Goal: Task Accomplishment & Management: Manage account settings

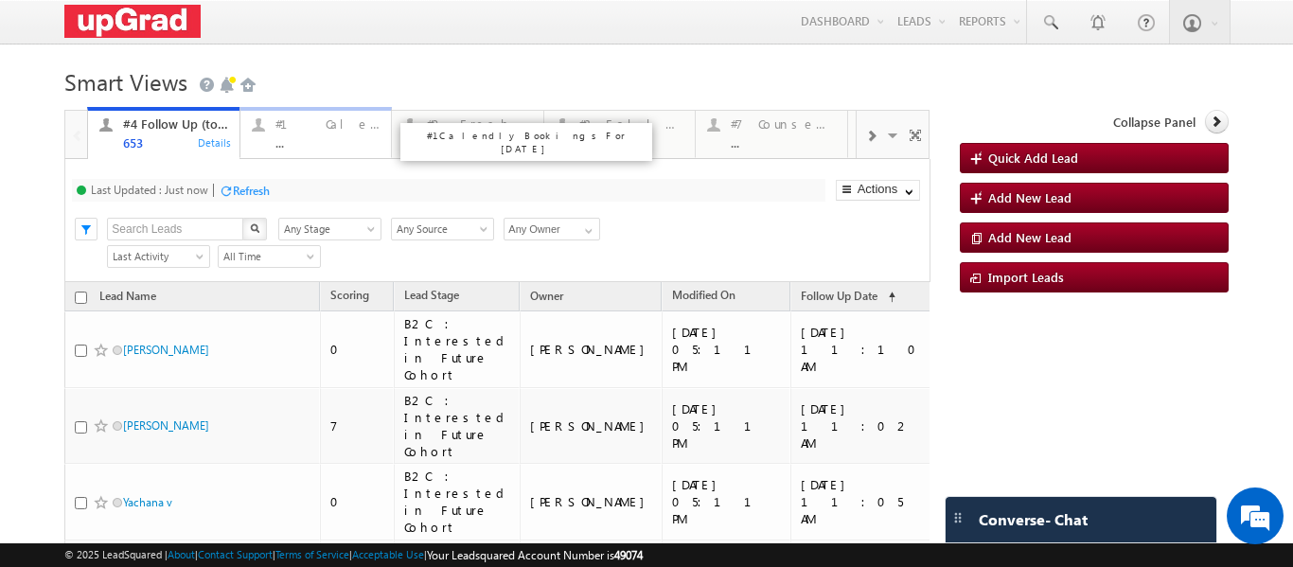
click at [307, 137] on div "..." at bounding box center [327, 142] width 105 height 14
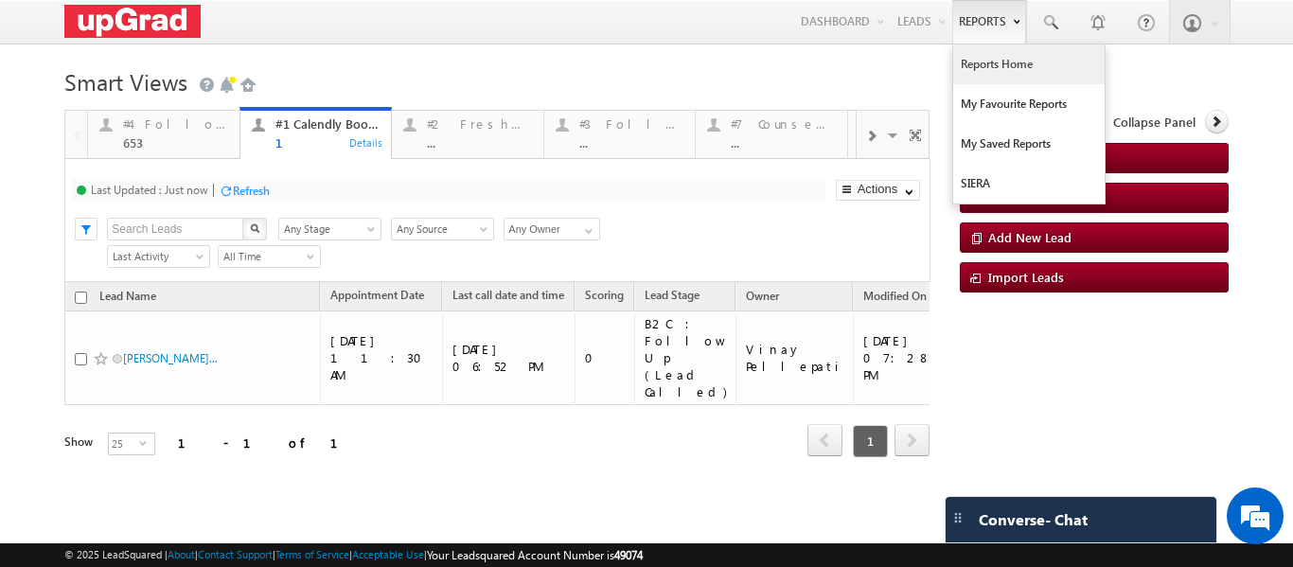
click at [987, 69] on link "Reports Home" at bounding box center [1028, 64] width 151 height 40
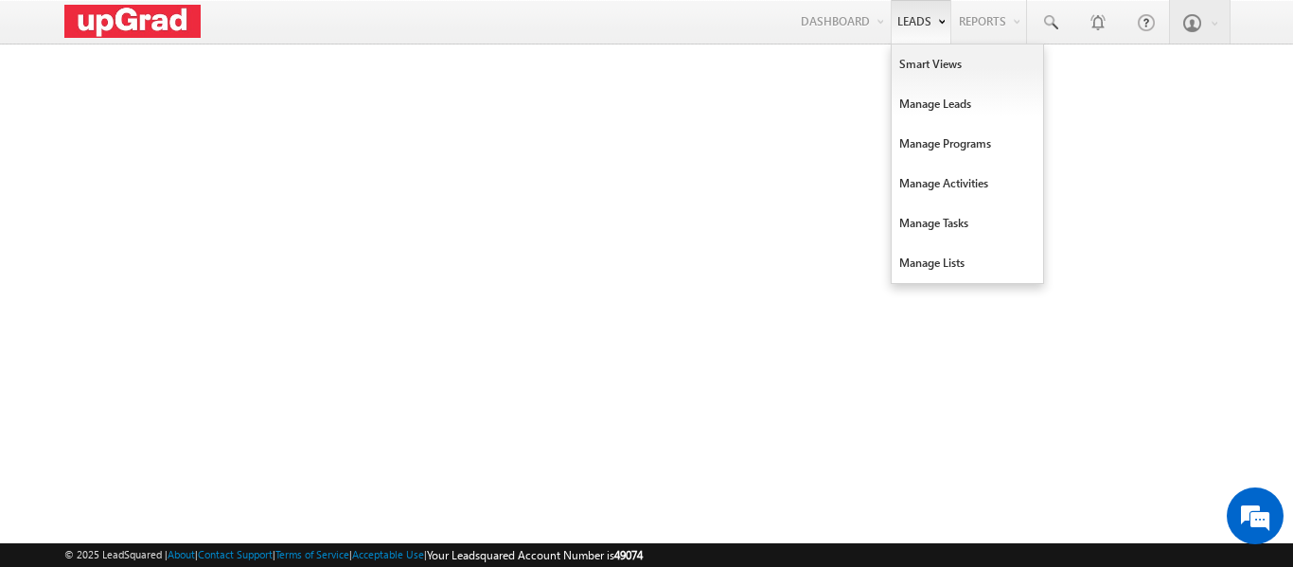
click at [940, 30] on link "Leads" at bounding box center [921, 22] width 61 height 44
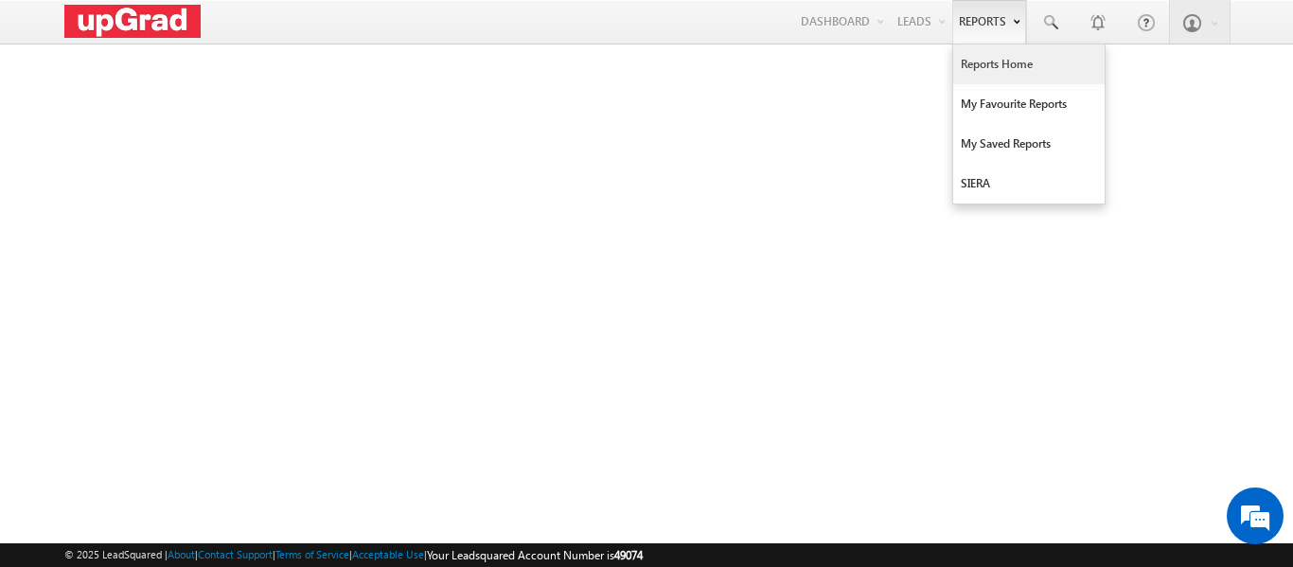
click at [1000, 26] on link "Reports" at bounding box center [989, 22] width 74 height 44
click at [1004, 58] on link "Reports Home" at bounding box center [1028, 64] width 151 height 40
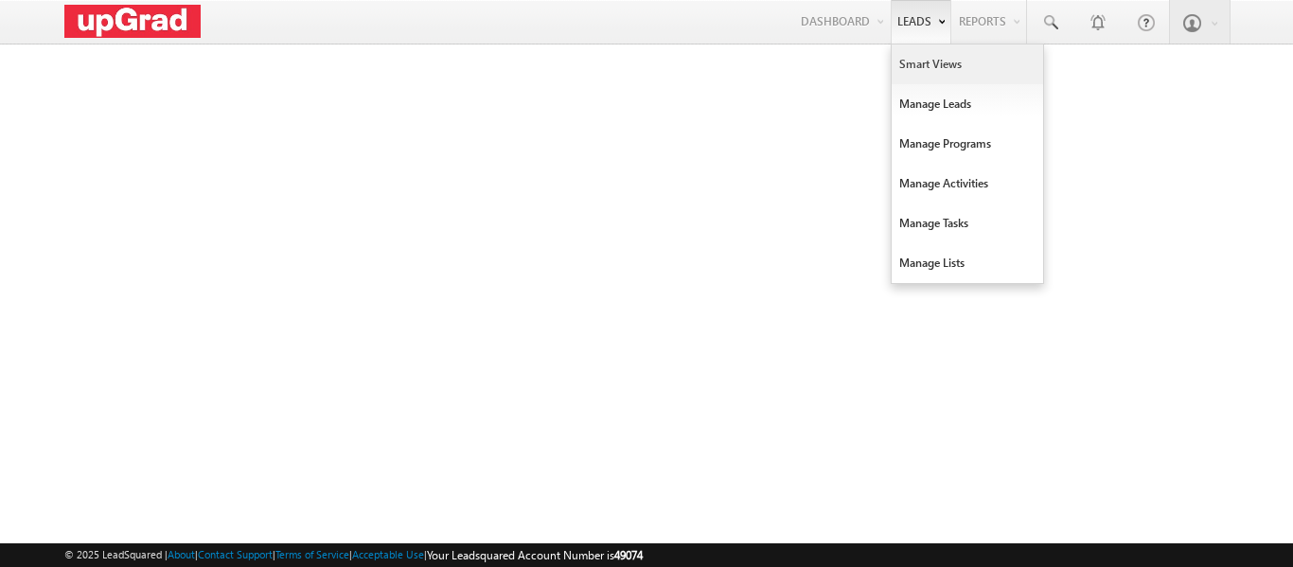
click at [932, 54] on link "Smart Views" at bounding box center [967, 64] width 151 height 40
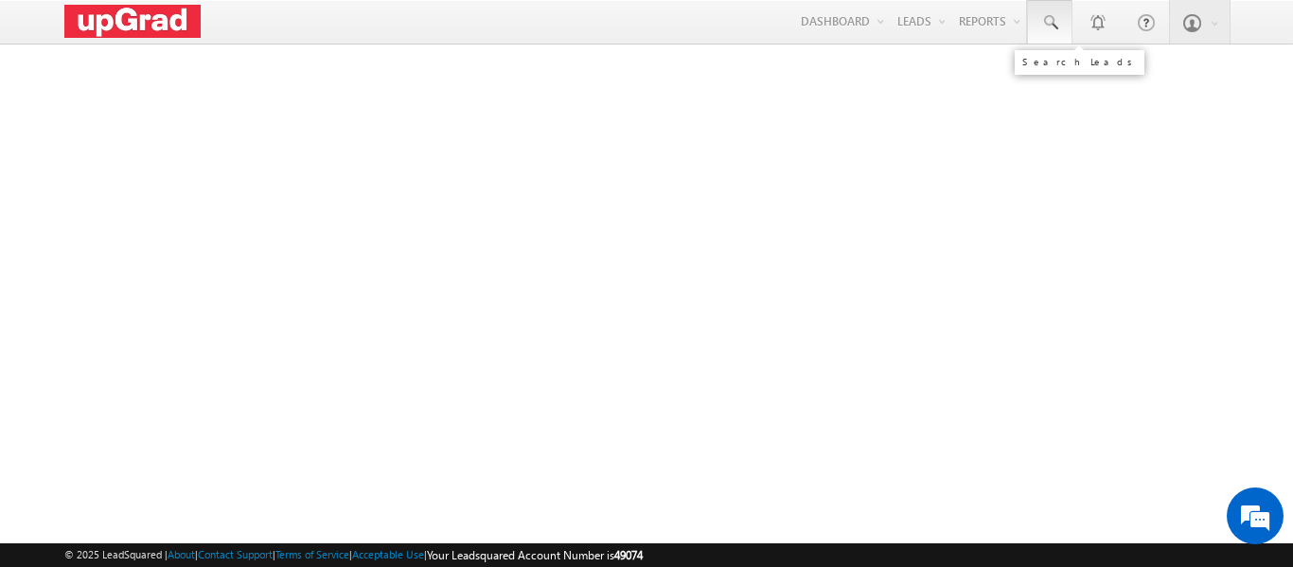
click at [1046, 26] on span at bounding box center [1049, 22] width 19 height 19
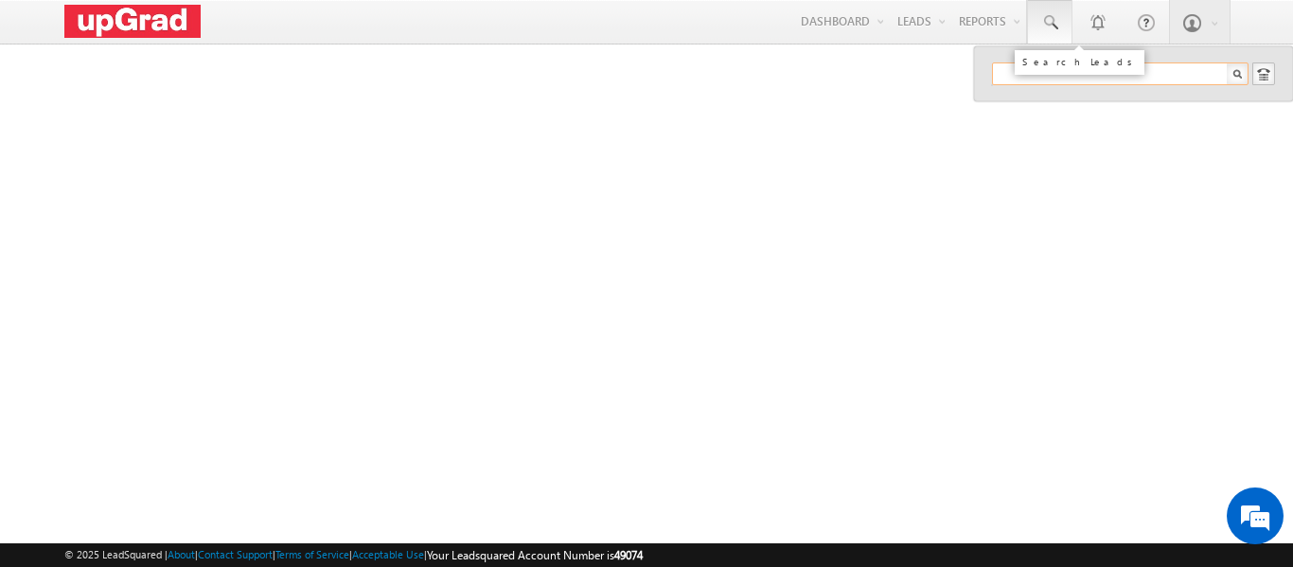
paste input "[EMAIL_ADDRESS][DOMAIN_NAME]"
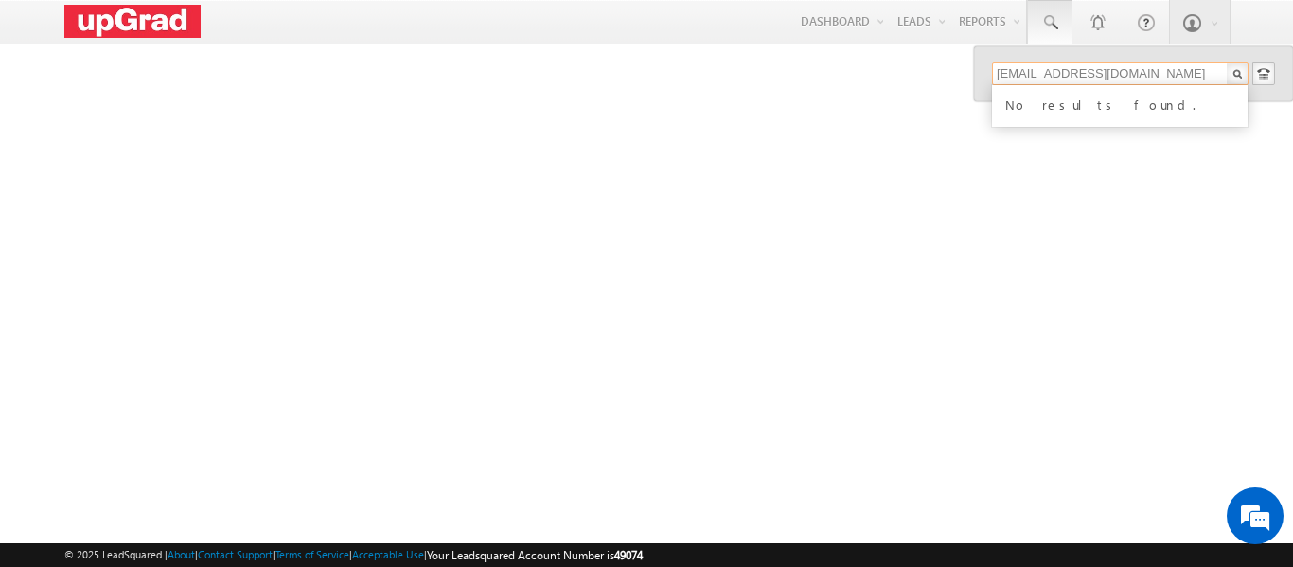
type input "[EMAIL_ADDRESS][DOMAIN_NAME]"
click at [1064, 104] on div "No results found." at bounding box center [1129, 103] width 254 height 25
click at [994, 68] on input "Hekhanda@in.ibm.com" at bounding box center [1120, 73] width 257 height 23
click at [1152, 70] on input "Hekhanda@in.ibm.com" at bounding box center [1120, 73] width 257 height 23
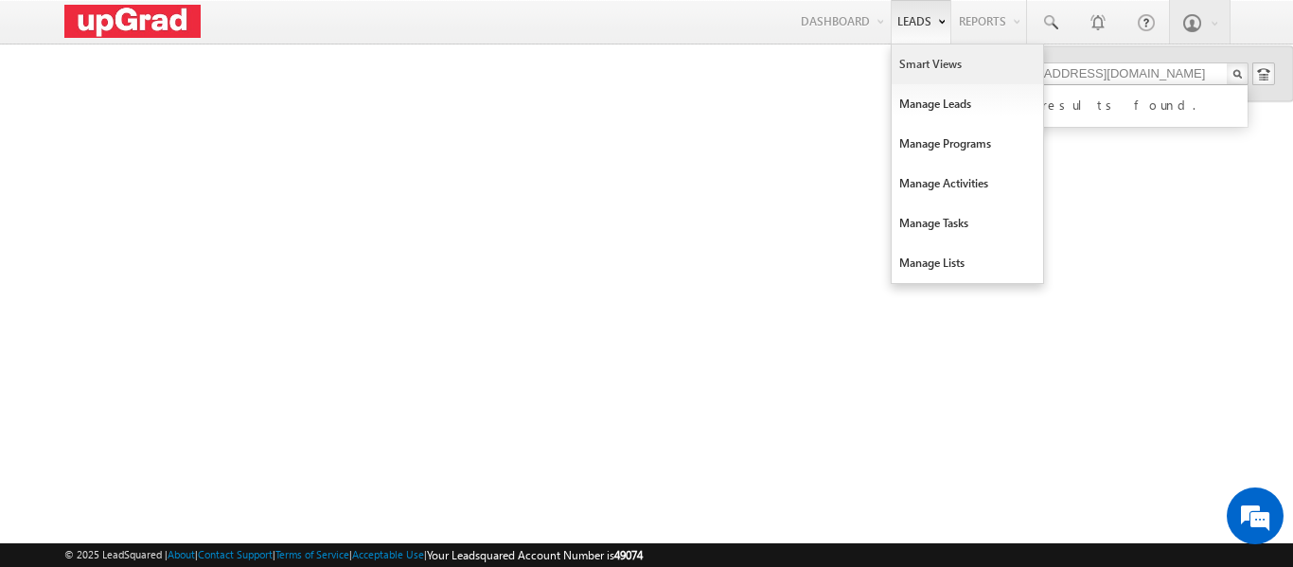
click at [930, 60] on link "Smart Views" at bounding box center [967, 64] width 151 height 40
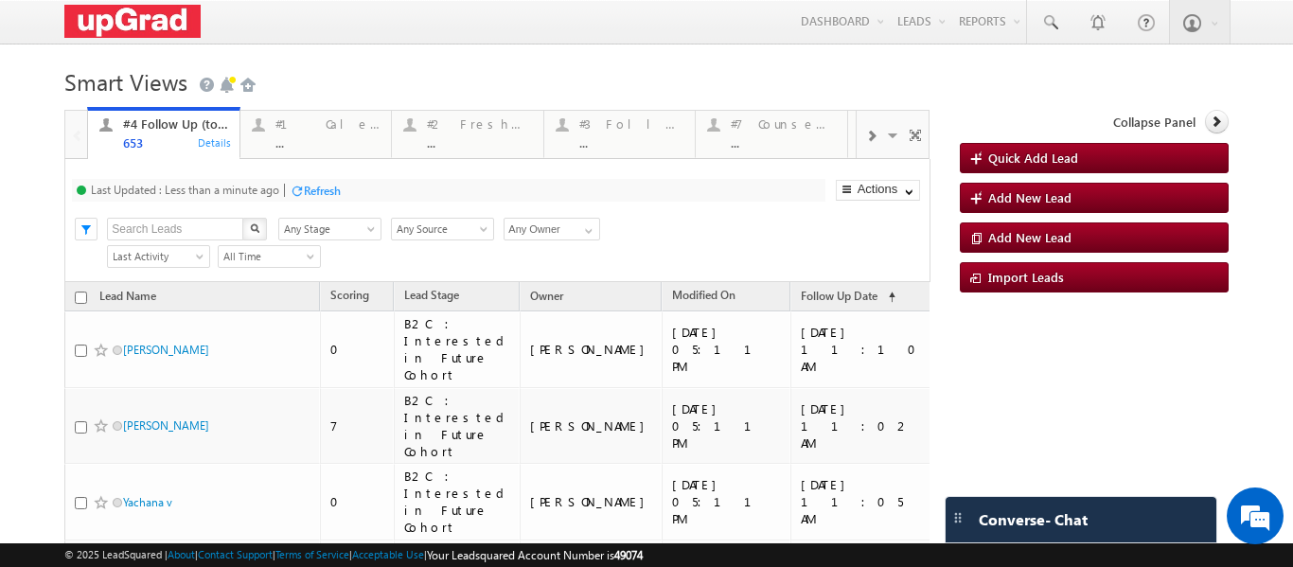
click at [865, 133] on span at bounding box center [870, 136] width 11 height 15
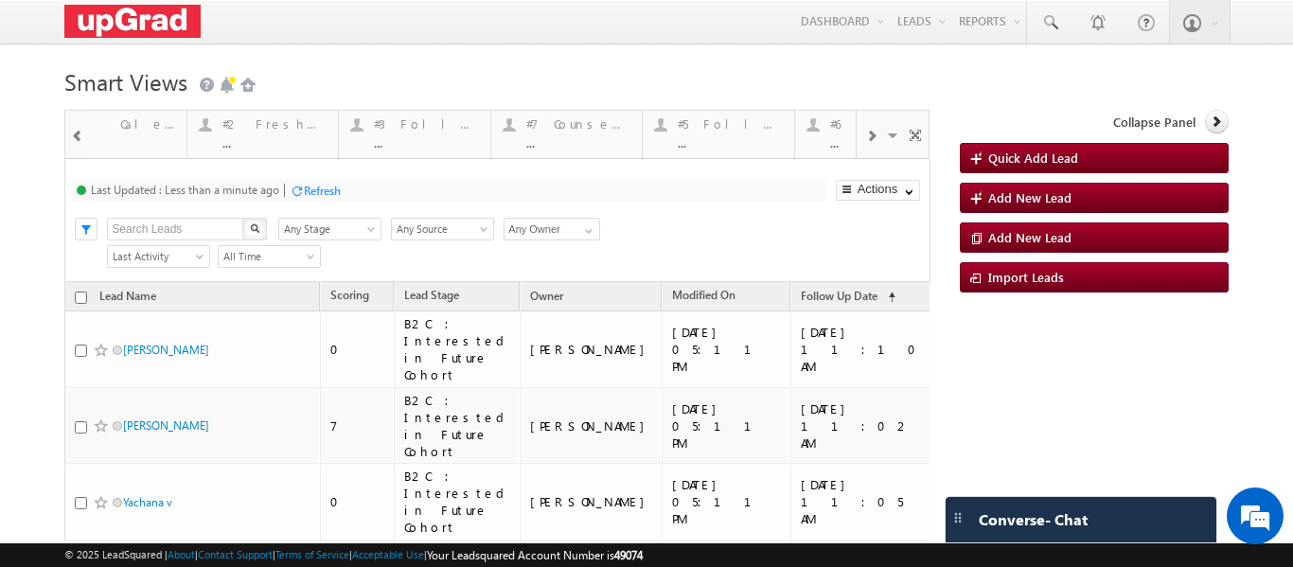
click at [865, 133] on span at bounding box center [870, 136] width 11 height 15
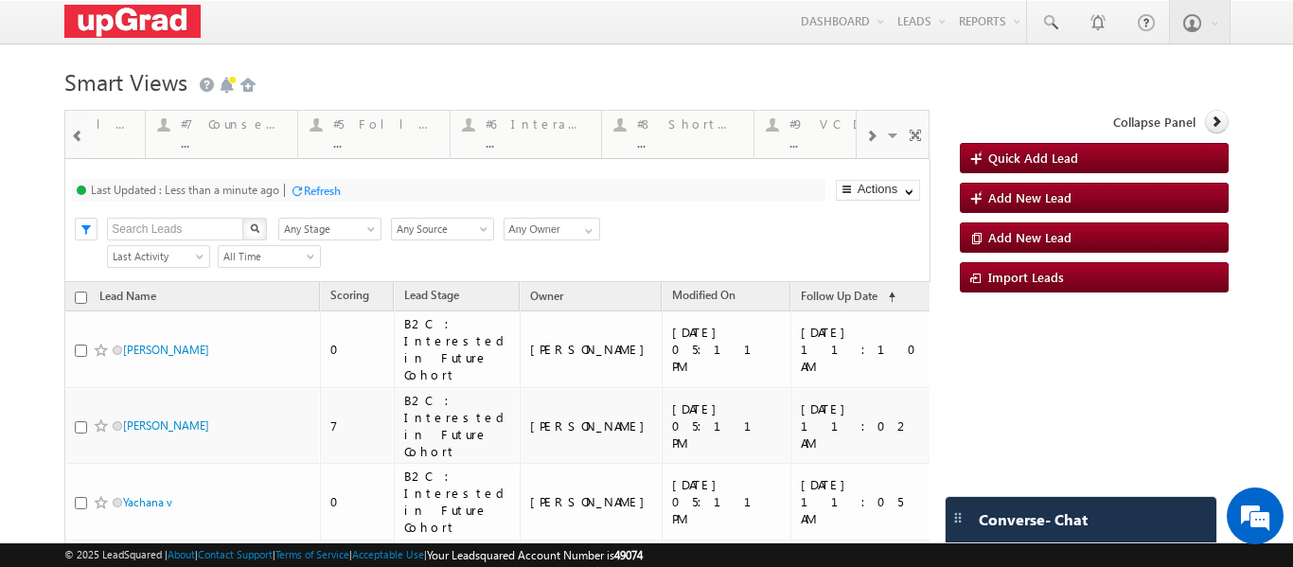
click at [865, 133] on span at bounding box center [870, 136] width 11 height 15
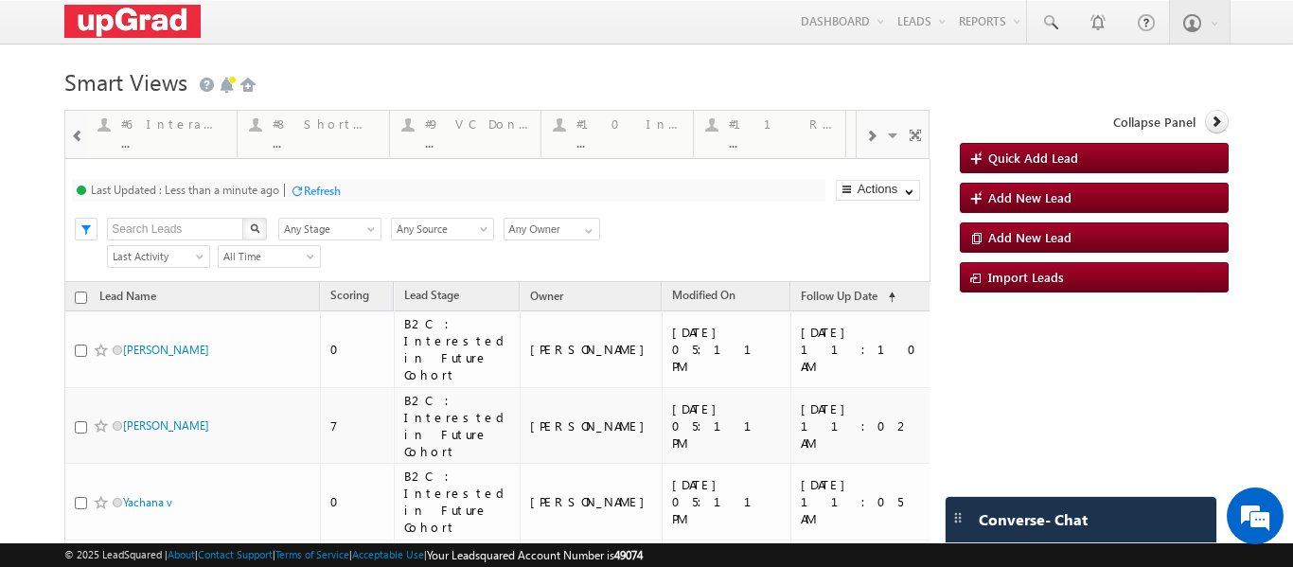
click at [865, 133] on span at bounding box center [870, 136] width 11 height 15
click at [865, 134] on span at bounding box center [870, 136] width 11 height 15
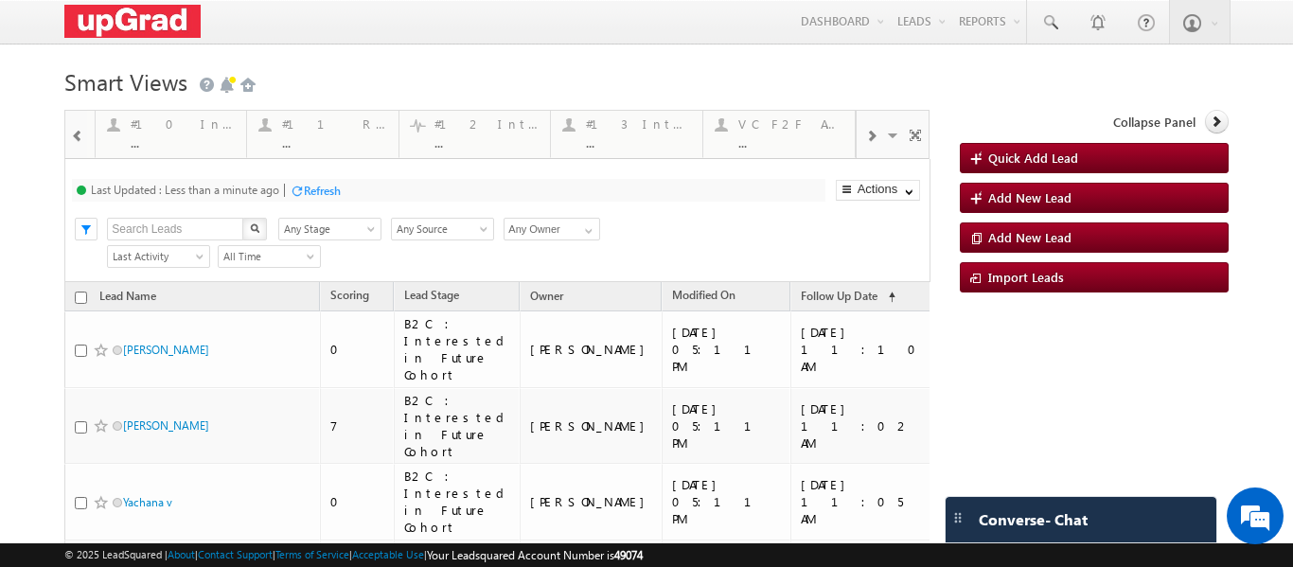
click at [865, 134] on span at bounding box center [870, 136] width 11 height 15
click at [857, 136] on div at bounding box center [871, 135] width 28 height 43
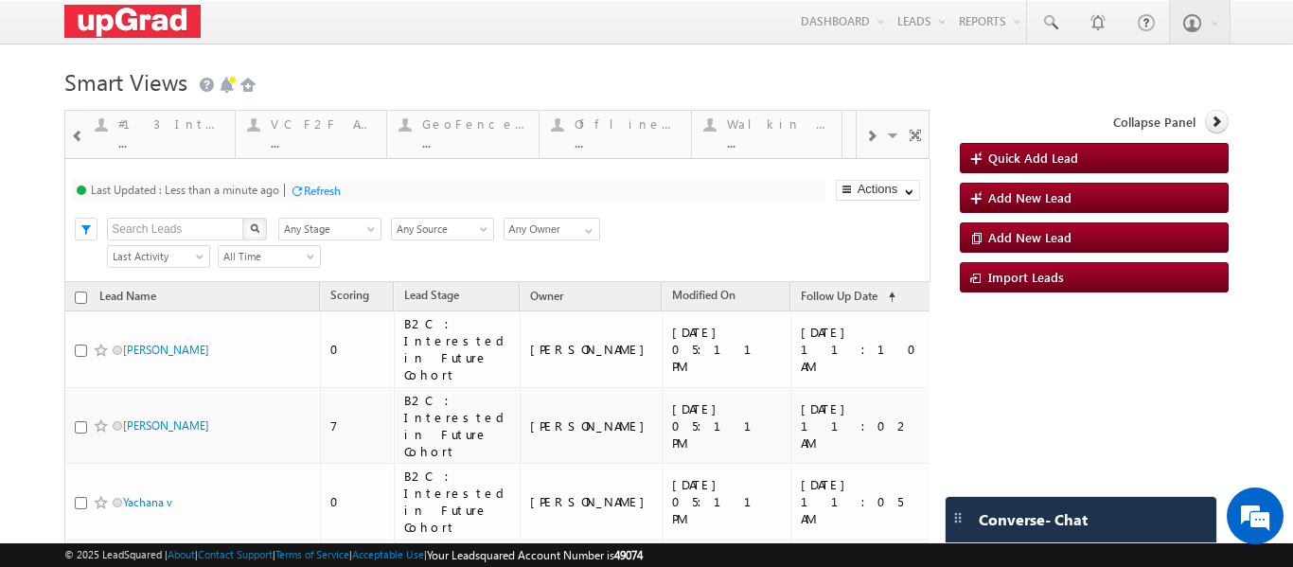
click at [857, 136] on div at bounding box center [871, 135] width 28 height 43
click at [888, 138] on span at bounding box center [894, 138] width 19 height 40
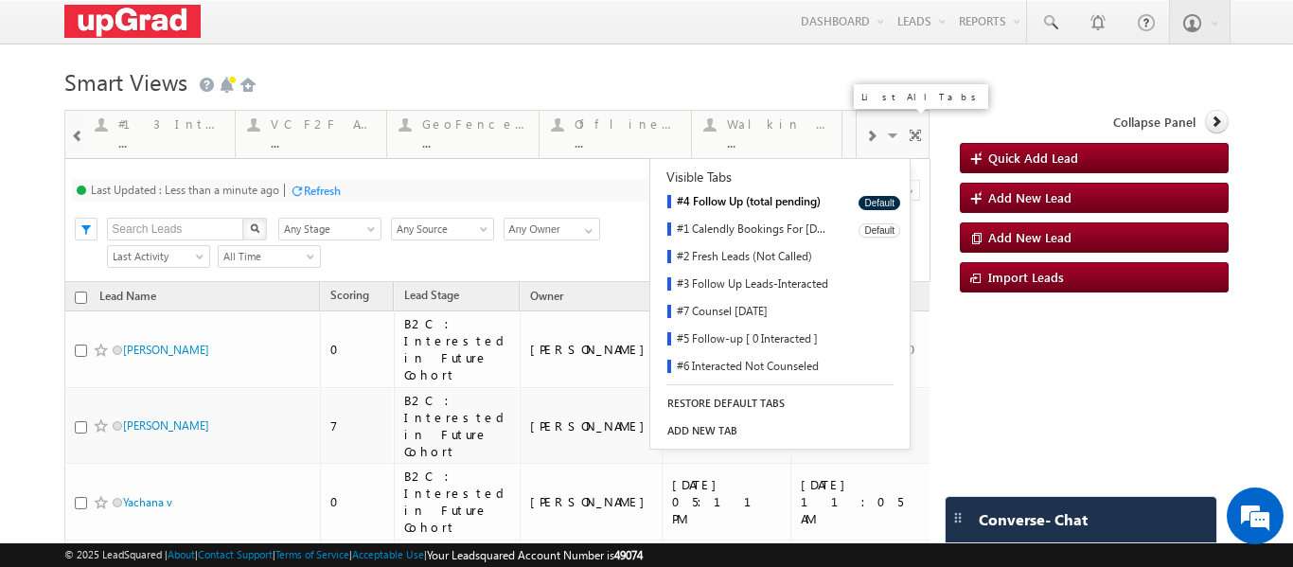
click at [776, 226] on link "#1 Calendly Bookings For Today" at bounding box center [747, 230] width 195 height 27
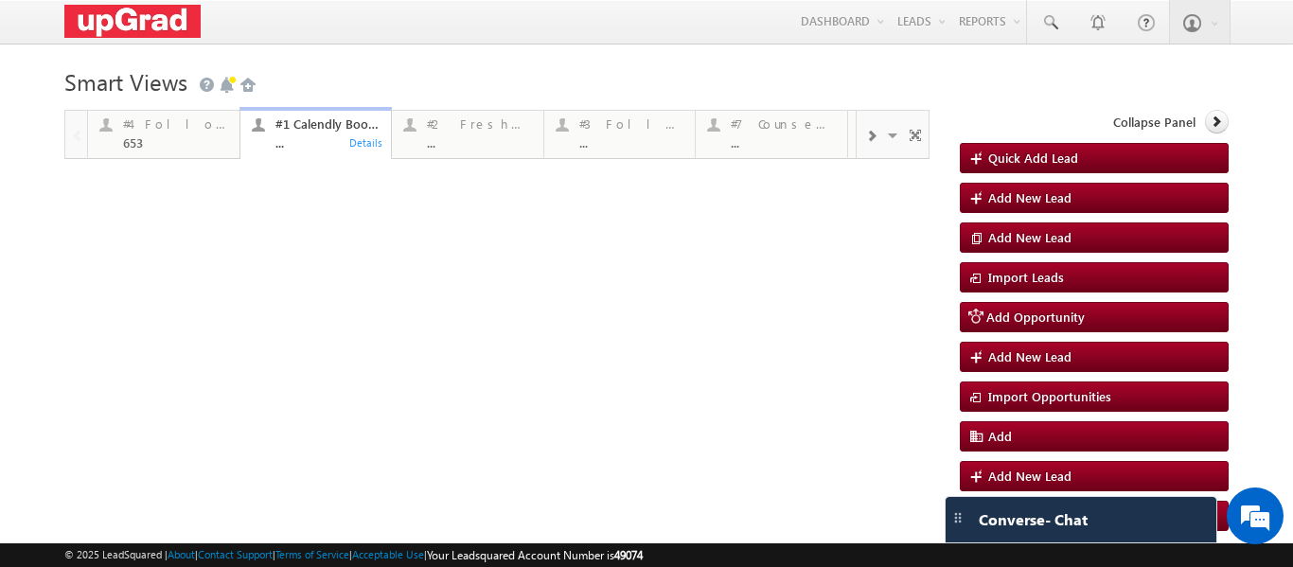
click at [868, 140] on div at bounding box center [871, 135] width 28 height 43
click at [885, 141] on span at bounding box center [894, 138] width 19 height 40
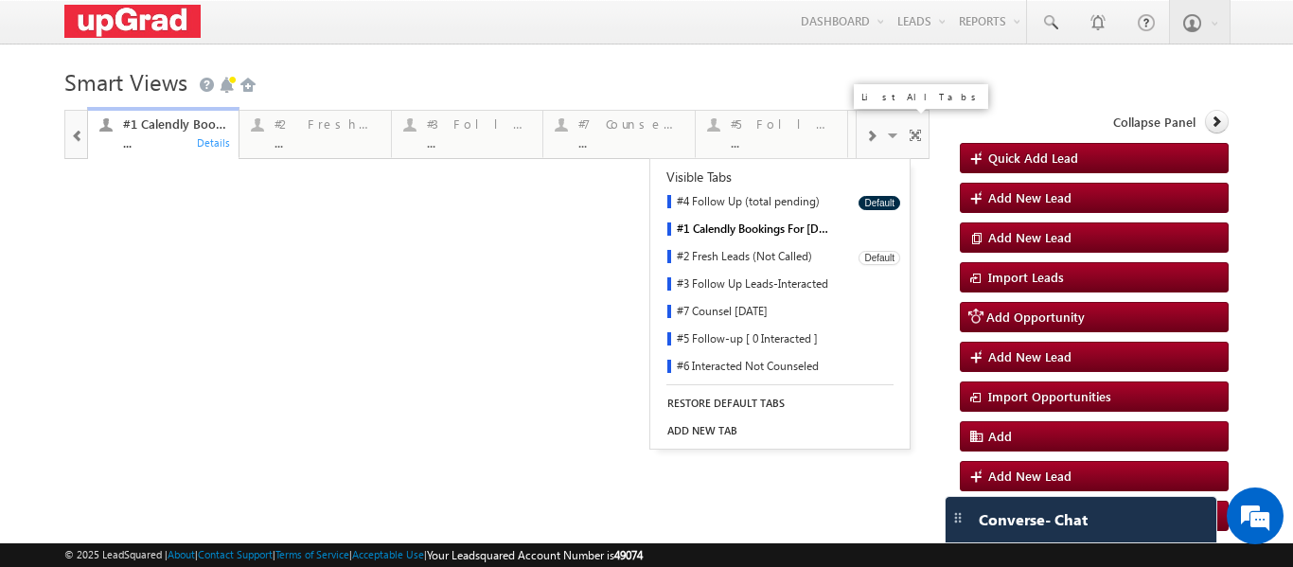
click at [769, 258] on link "#2 Fresh Leads (Not Called)" at bounding box center [747, 257] width 195 height 27
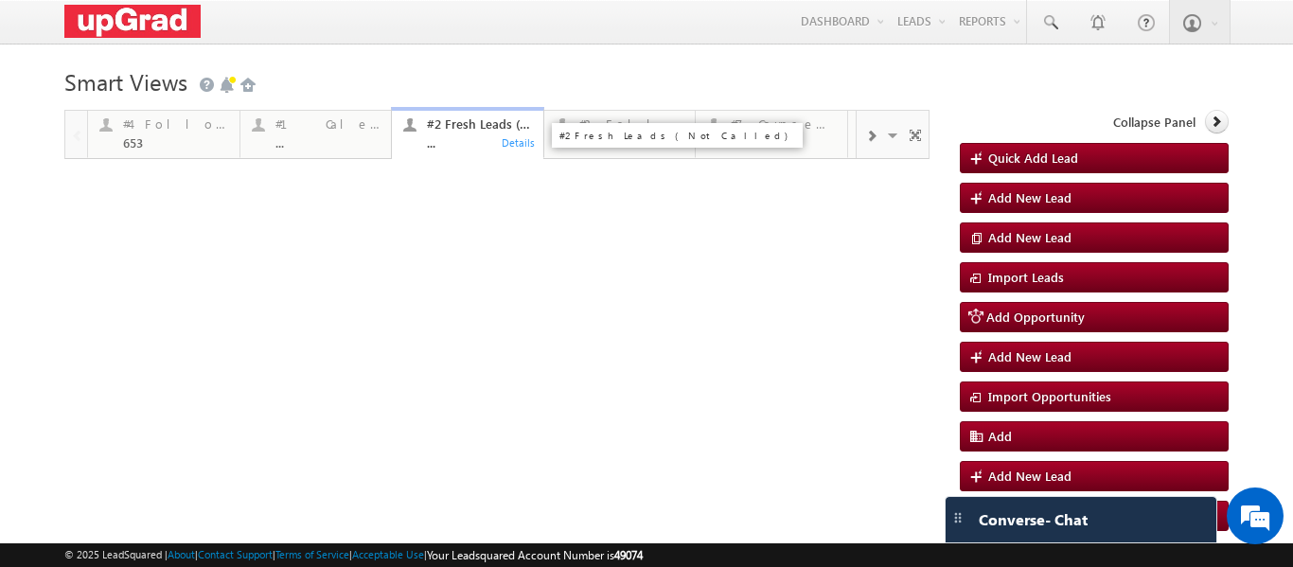
click at [461, 156] on link "#2 Fresh Leads (Not Called) ... Details" at bounding box center [467, 133] width 153 height 53
drag, startPoint x: 271, startPoint y: 142, endPoint x: 304, endPoint y: 138, distance: 33.4
click at [758, 131] on p "#3 Follow Up Leads-Interacted" at bounding box center [830, 142] width 237 height 27
click at [763, 142] on div "..." at bounding box center [783, 142] width 105 height 14
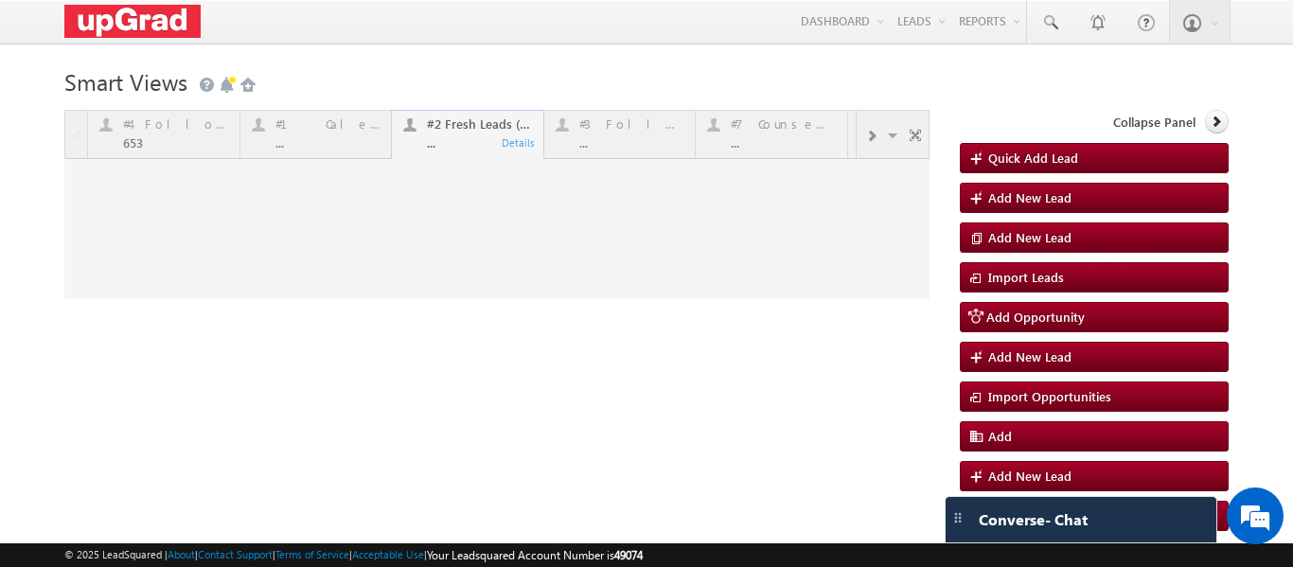
click at [755, 137] on div at bounding box center [496, 204] width 865 height 189
click at [742, 134] on div at bounding box center [496, 204] width 865 height 189
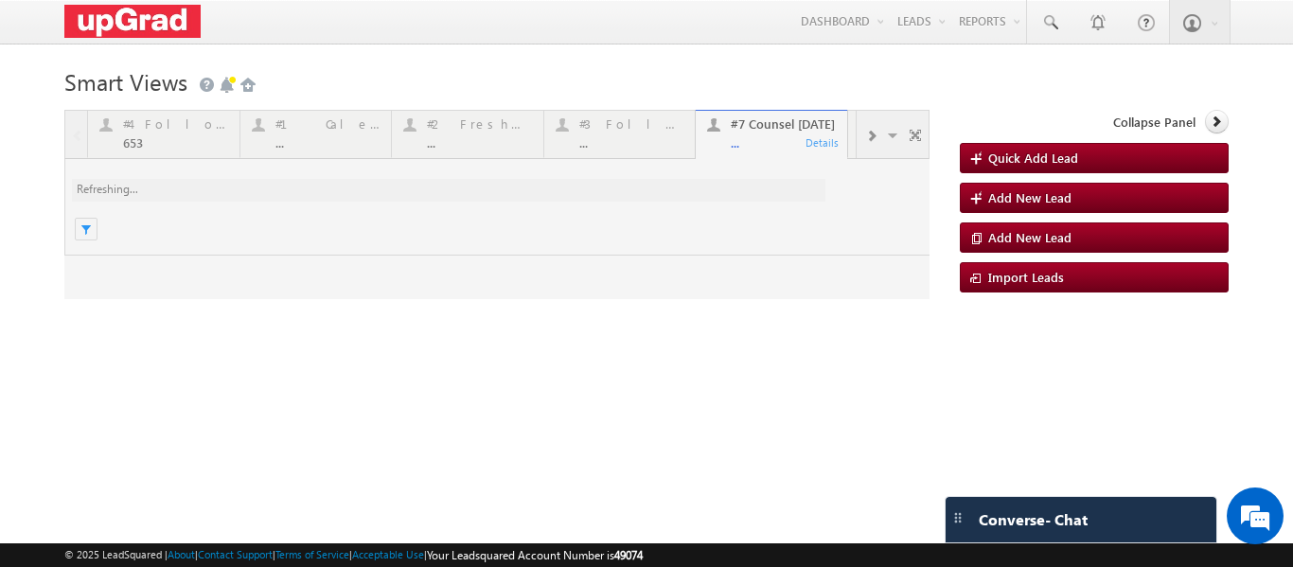
click at [751, 137] on div at bounding box center [496, 204] width 865 height 189
click at [785, 124] on div at bounding box center [496, 204] width 865 height 189
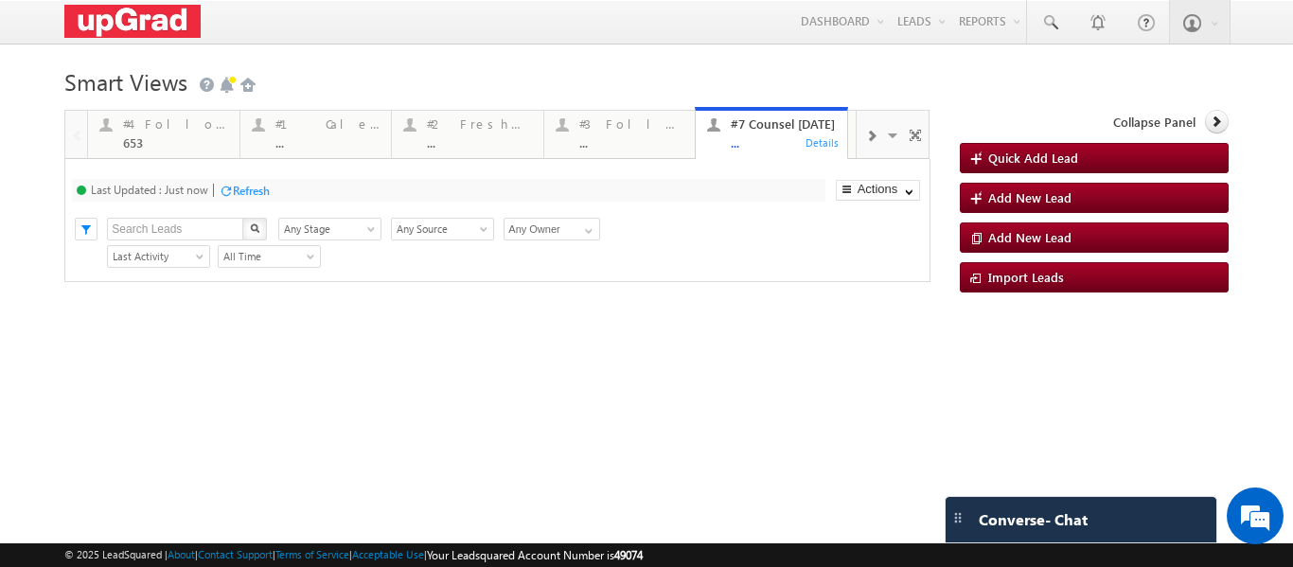
click at [781, 138] on div "..." at bounding box center [783, 142] width 105 height 14
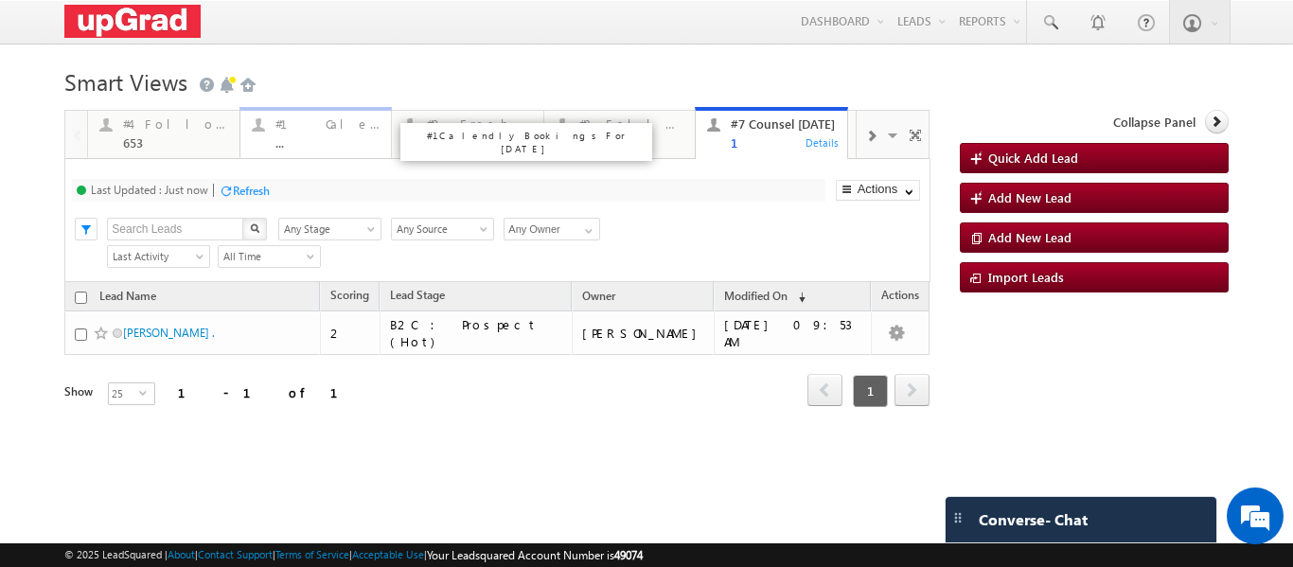
click at [318, 135] on div "#1 Calendly Bookings For Today ..." at bounding box center [327, 131] width 105 height 37
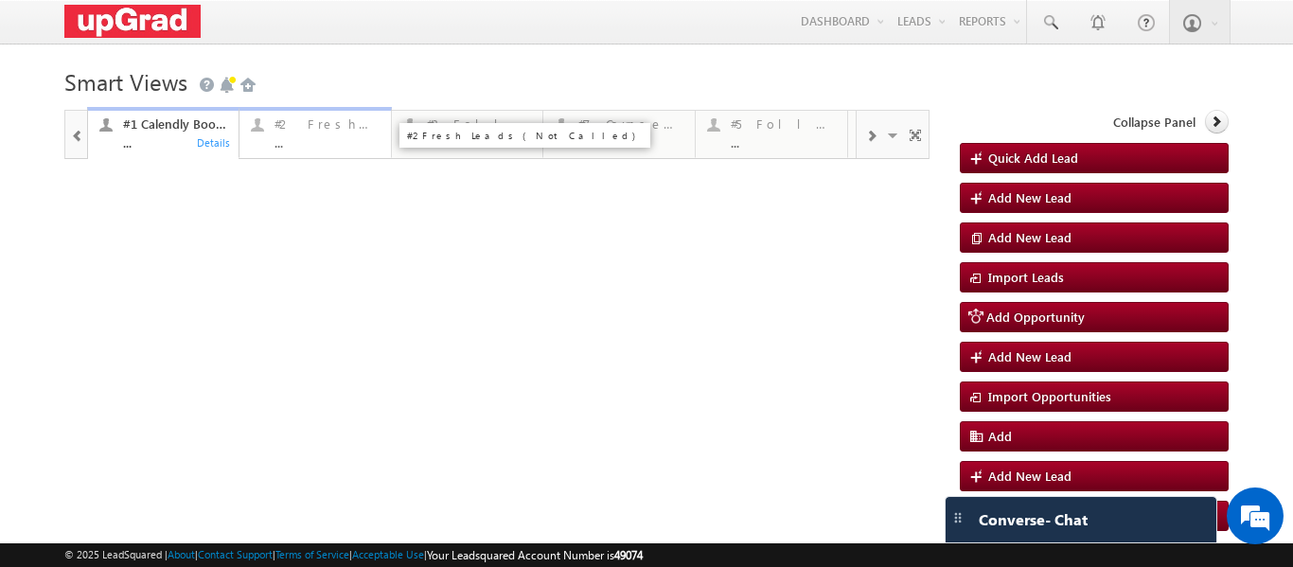
click at [306, 142] on div "..." at bounding box center [327, 142] width 105 height 14
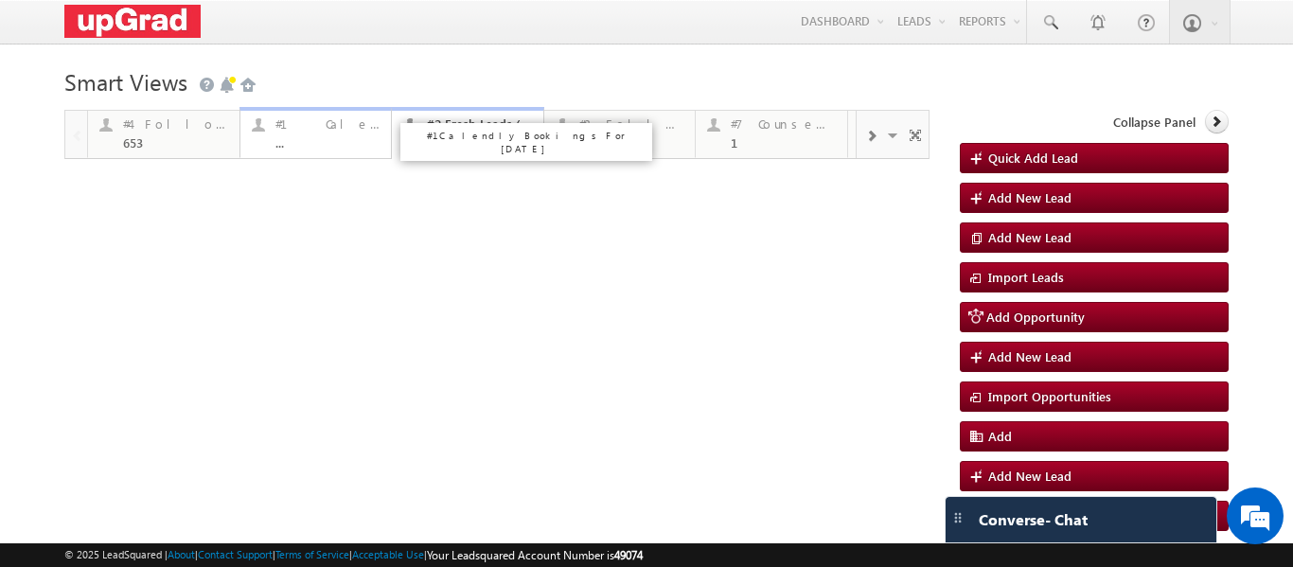
click at [321, 151] on link "#1 Calendly Bookings For Today ... Details" at bounding box center [316, 132] width 153 height 51
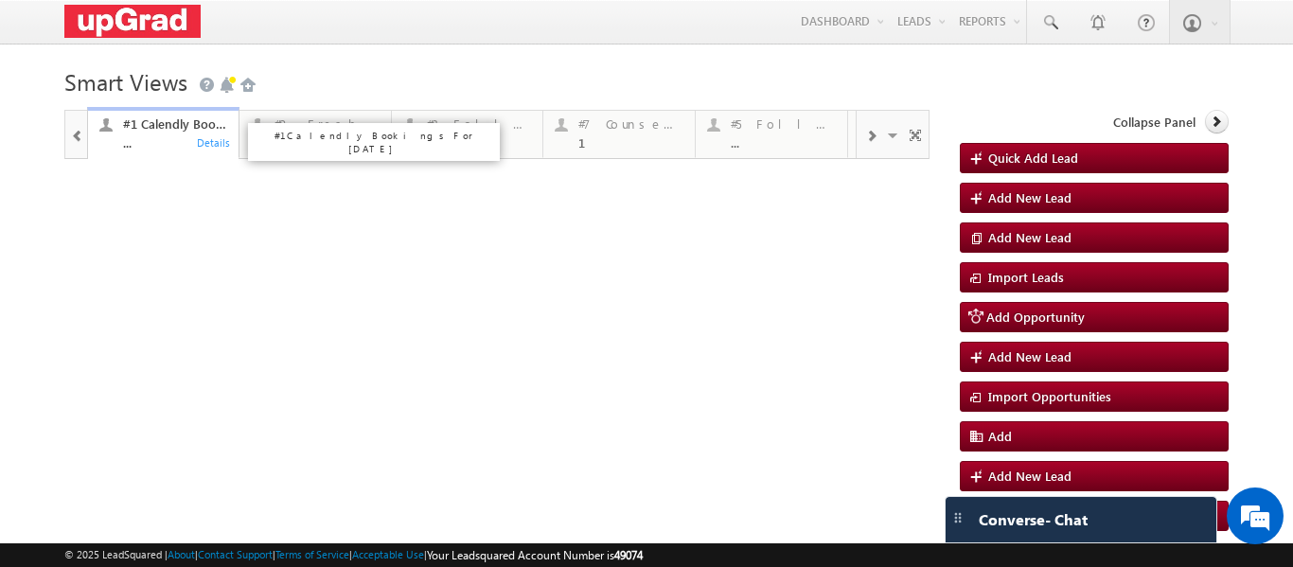
click at [148, 137] on div "..." at bounding box center [175, 142] width 105 height 14
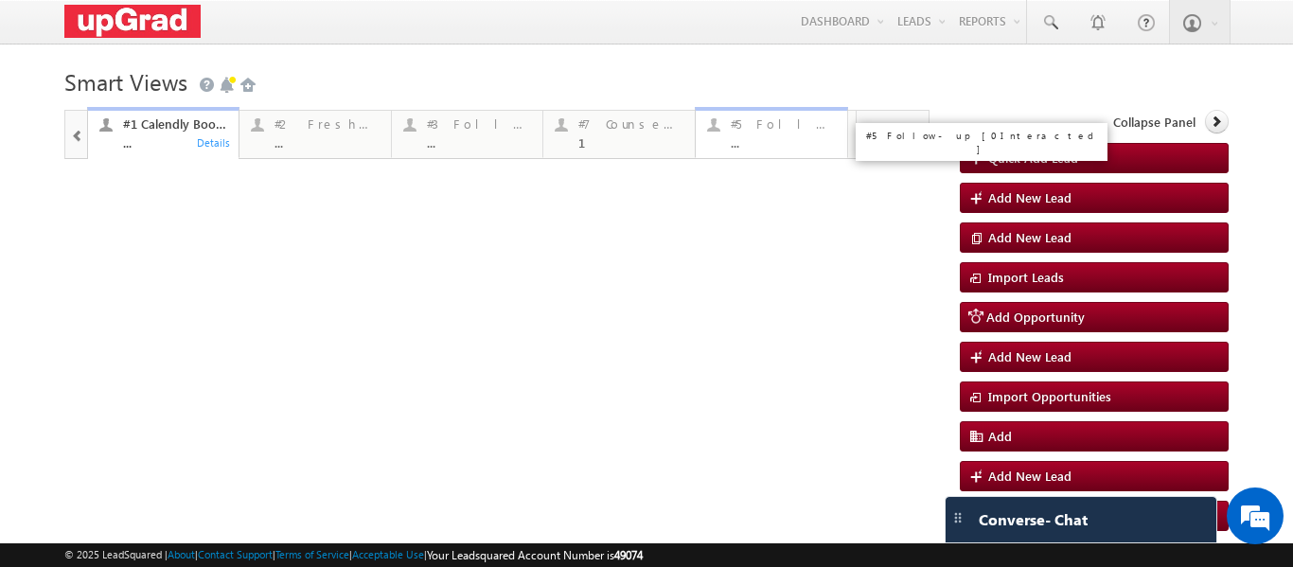
click at [767, 134] on div "#5 Follow-up [ 0 Interacted ] ..." at bounding box center [783, 131] width 105 height 37
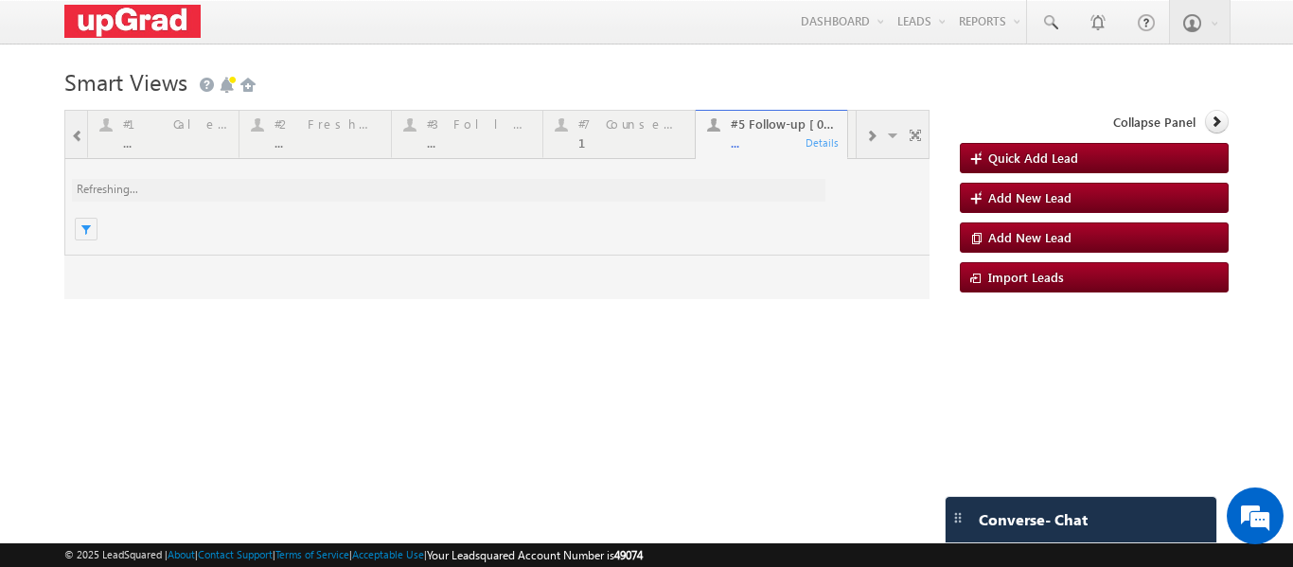
click at [764, 135] on div at bounding box center [496, 204] width 865 height 189
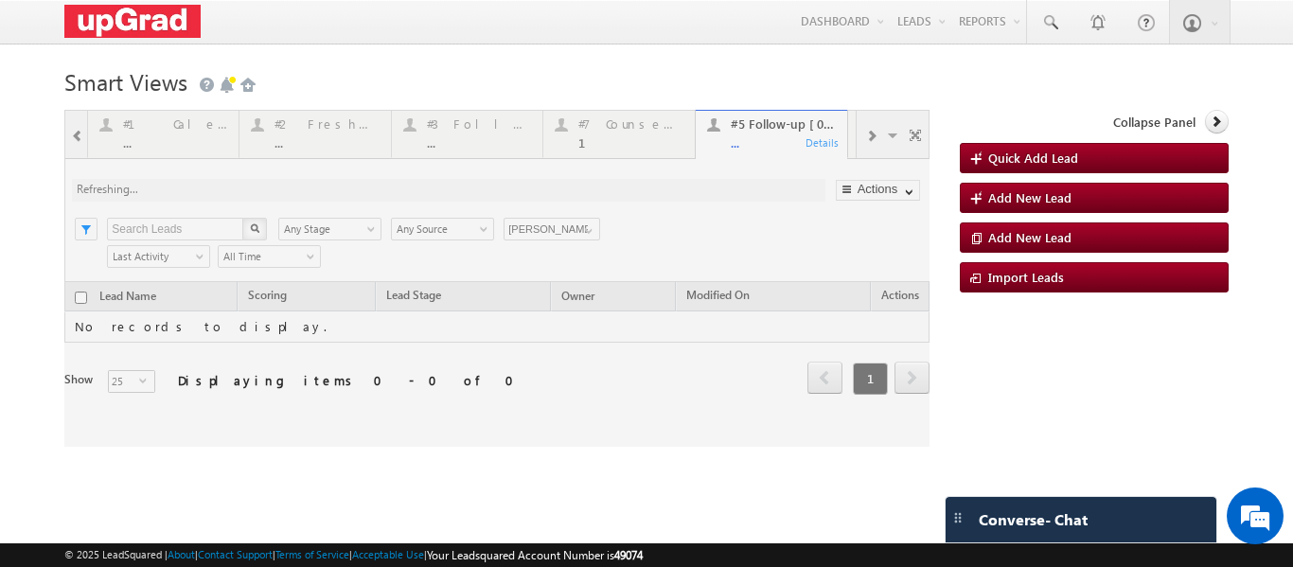
click at [586, 228] on div at bounding box center [496, 278] width 865 height 337
click at [586, 233] on div at bounding box center [496, 278] width 865 height 337
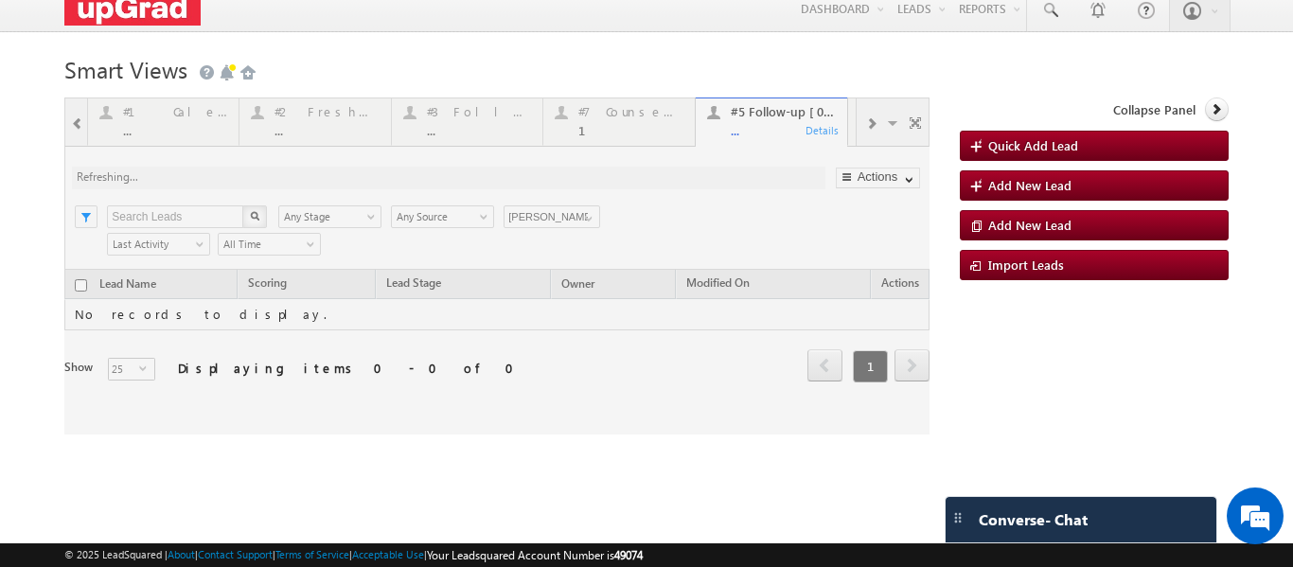
scroll to position [16, 0]
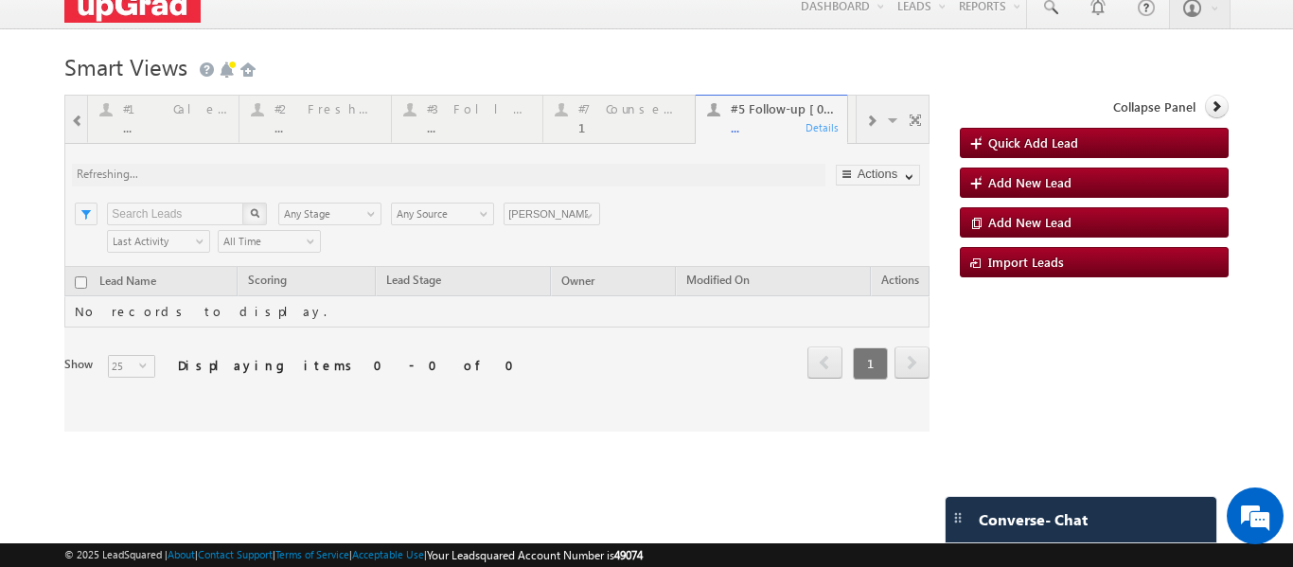
click at [568, 208] on div at bounding box center [496, 263] width 865 height 337
click at [574, 207] on div at bounding box center [496, 263] width 865 height 337
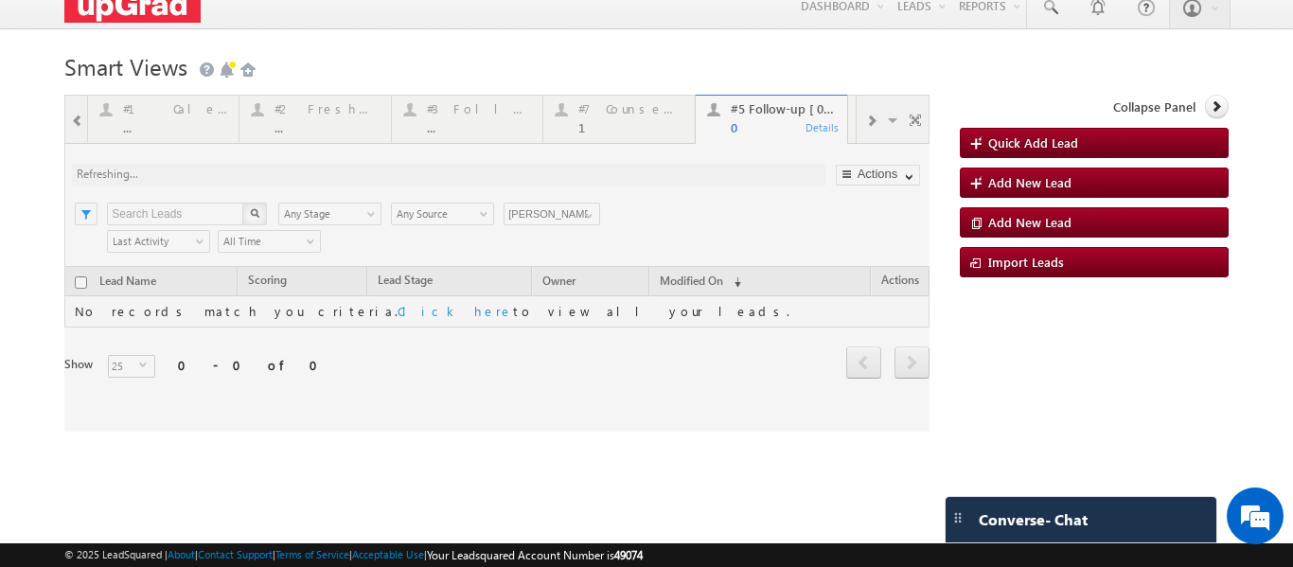
click at [574, 207] on div at bounding box center [496, 263] width 865 height 337
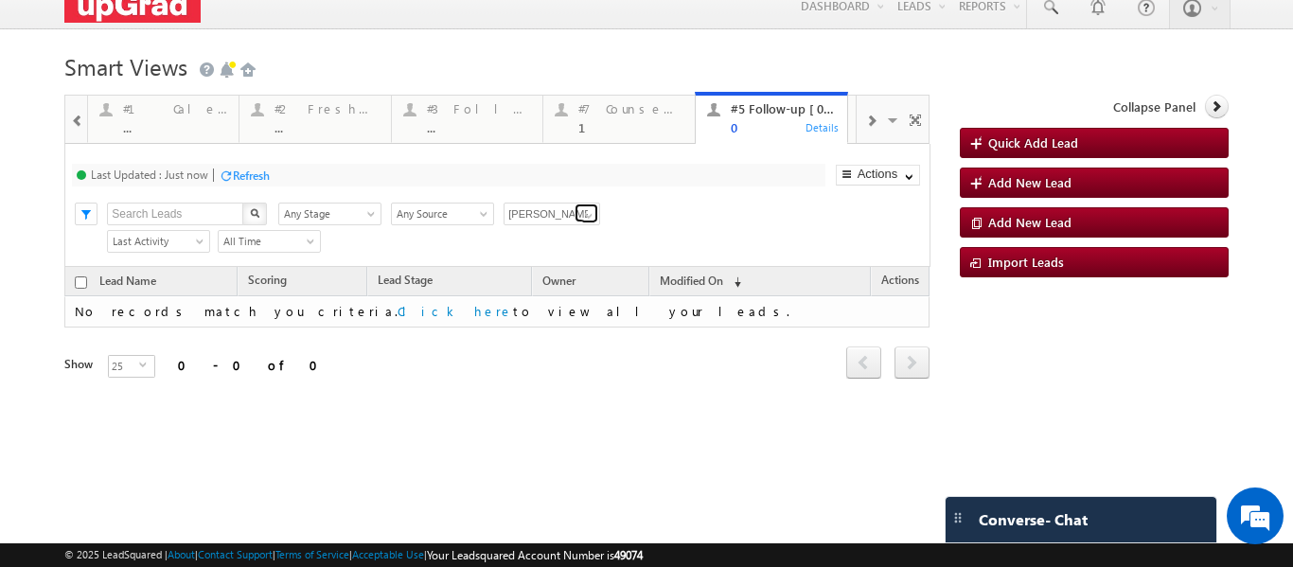
click at [585, 210] on span at bounding box center [588, 215] width 15 height 15
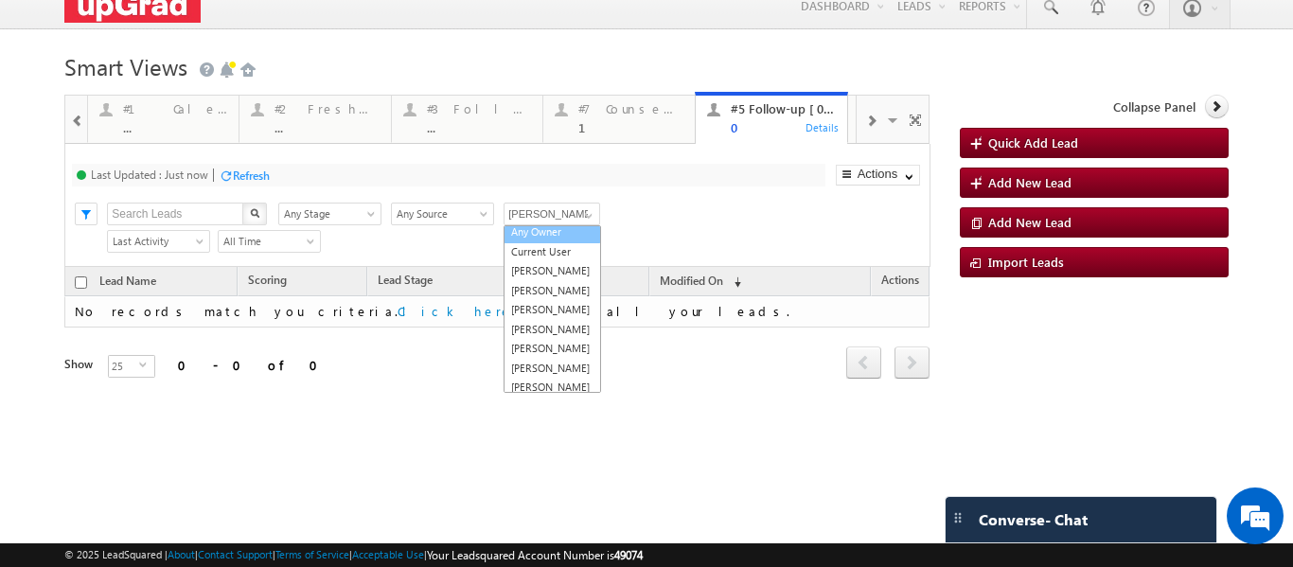
scroll to position [0, 0]
click at [549, 238] on link "Any Owner" at bounding box center [553, 236] width 98 height 22
type input "Any Owner"
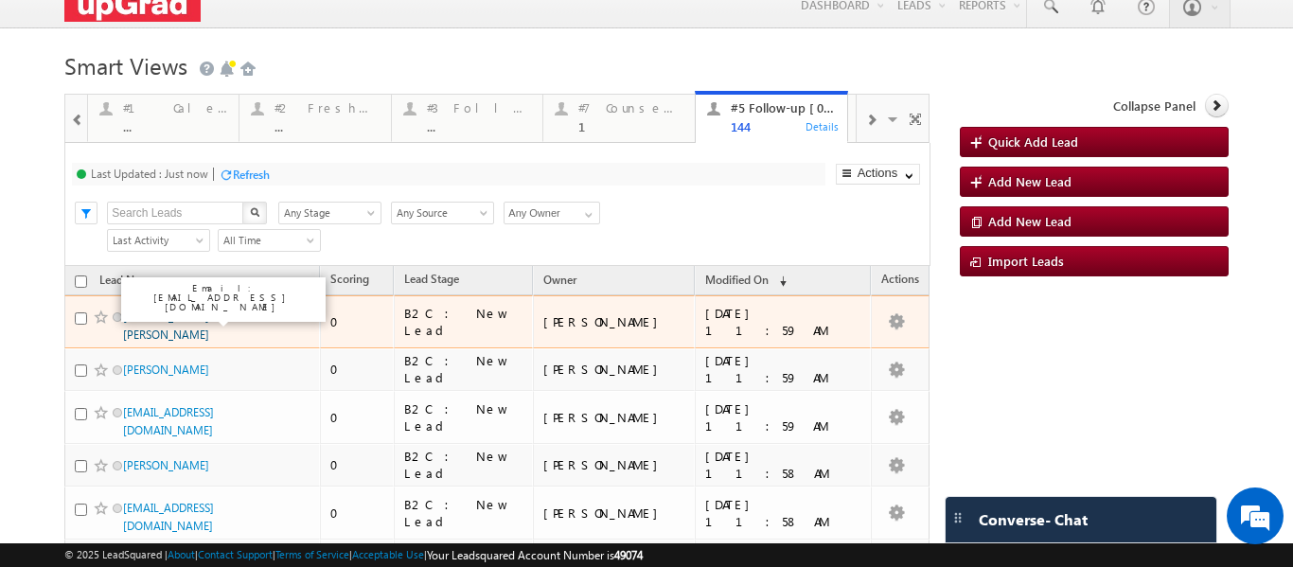
click at [178, 317] on link "Kalandi Pradhan Pradhan" at bounding box center [166, 326] width 86 height 32
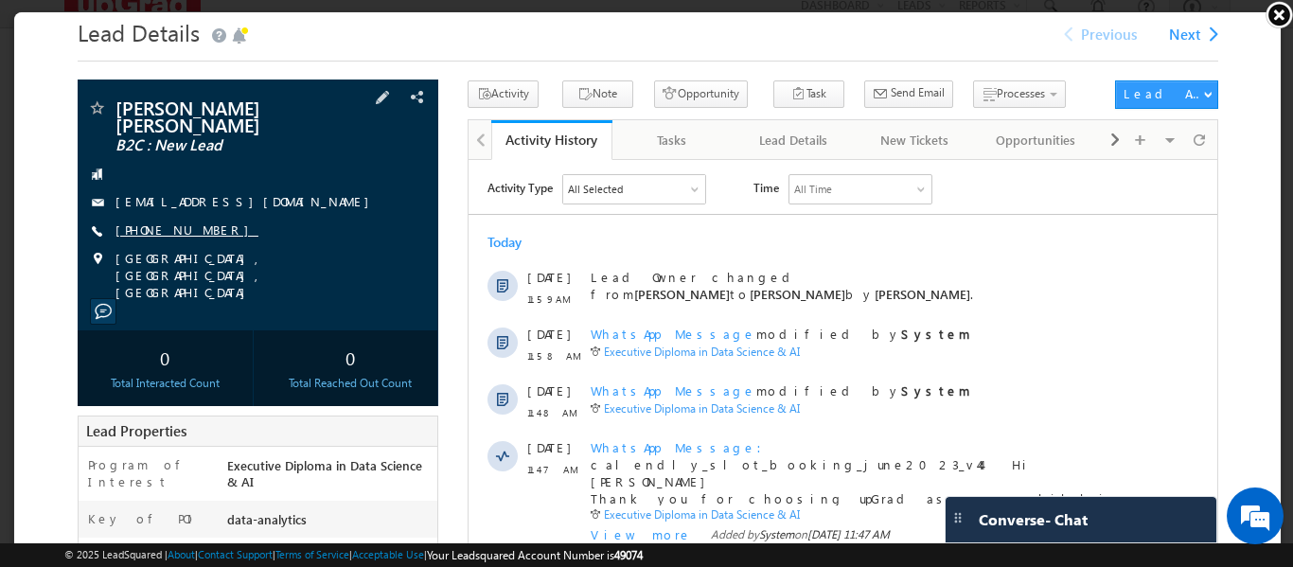
click at [170, 220] on link "+91-7684843421" at bounding box center [185, 228] width 143 height 16
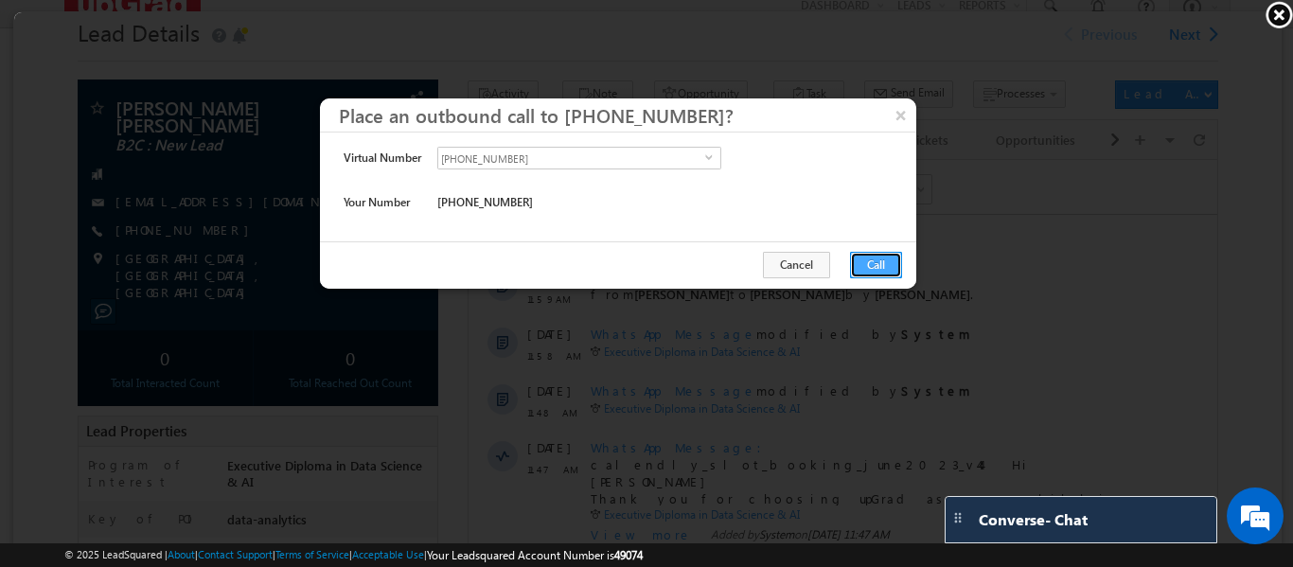
click at [858, 260] on button "Call" at bounding box center [874, 263] width 52 height 27
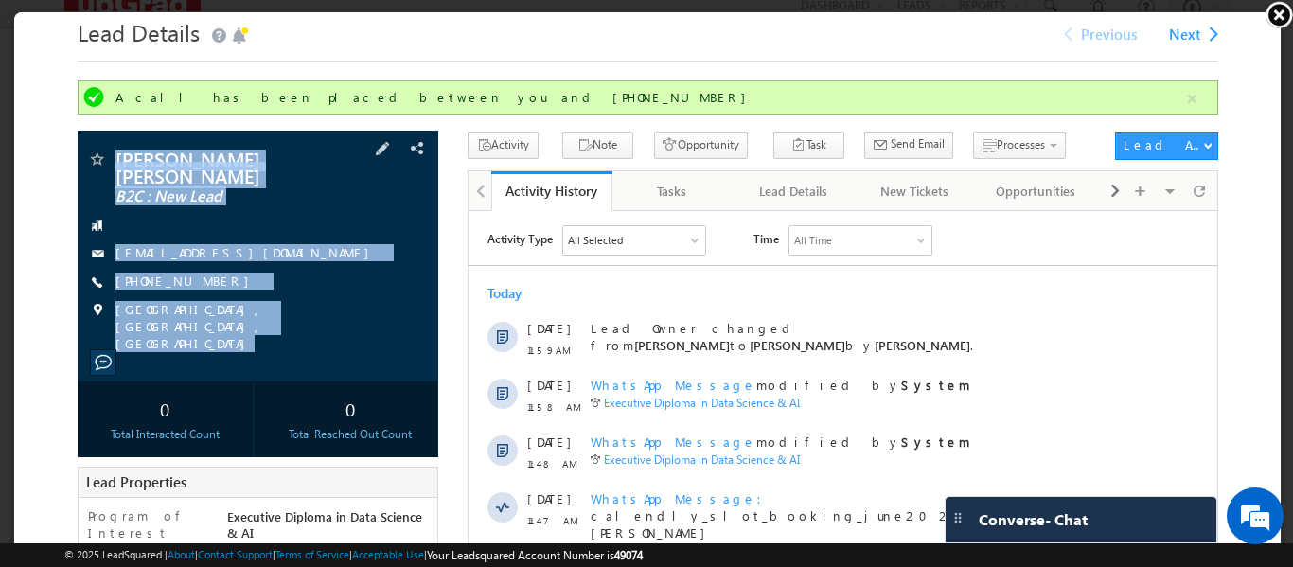
copy div "Kalandi Pradhan Pradhan B2C : New Lead o673kajj@gmail.com +91-7684843421 Chandi…"
drag, startPoint x: 115, startPoint y: 131, endPoint x: 309, endPoint y: 325, distance: 274.5
click at [309, 325] on div "Kalandi Pradhan Pradhan B2C : New Lead o673kajj@gmail.com" at bounding box center [256, 254] width 361 height 251
click at [253, 271] on div "+91-7684843421" at bounding box center [256, 280] width 342 height 19
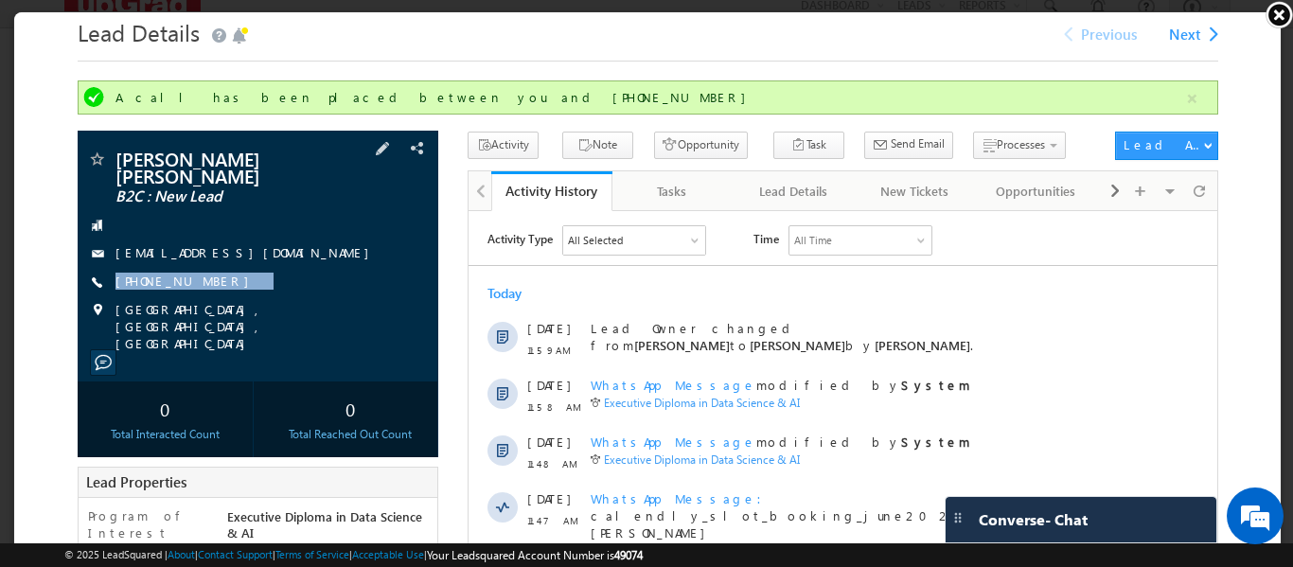
drag, startPoint x: 243, startPoint y: 261, endPoint x: 212, endPoint y: 276, distance: 34.7
click at [212, 276] on div "Kalandi Pradhan Pradhan B2C : New Lead o673kajj@gmail.com +91-7684843421" at bounding box center [256, 249] width 342 height 203
copy div "+91-7684843421"
drag, startPoint x: 1278, startPoint y: 13, endPoint x: 1219, endPoint y: 39, distance: 64.0
click at [1277, 13] on link at bounding box center [1279, 14] width 28 height 28
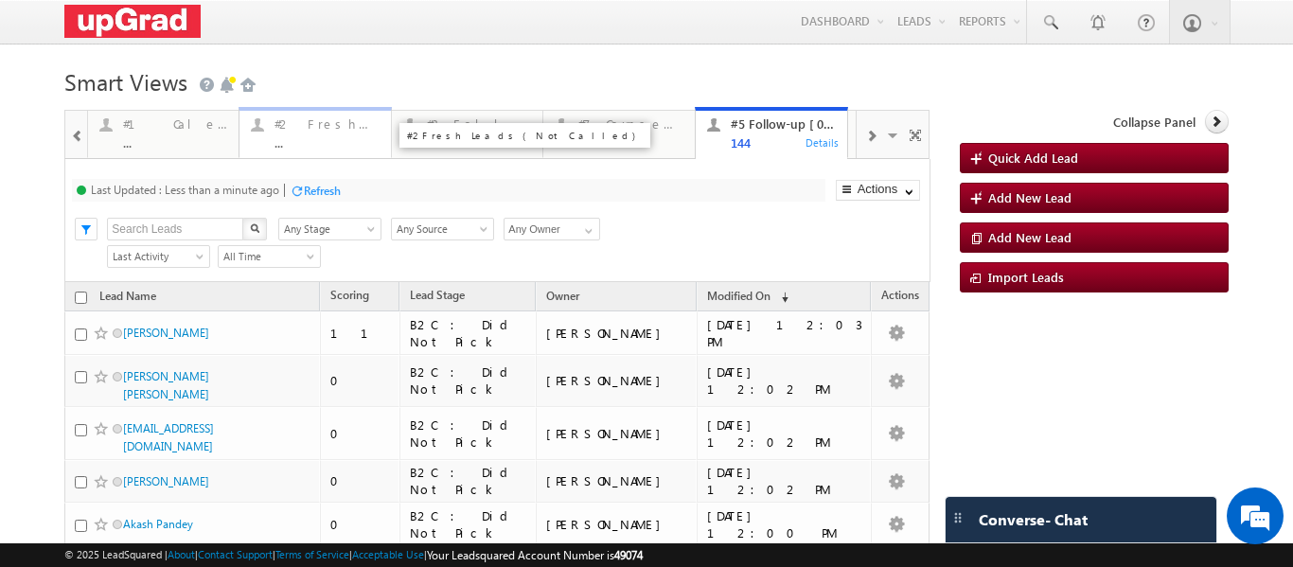
click at [316, 135] on div "#2 Fresh Leads (Not Called) ..." at bounding box center [327, 131] width 105 height 37
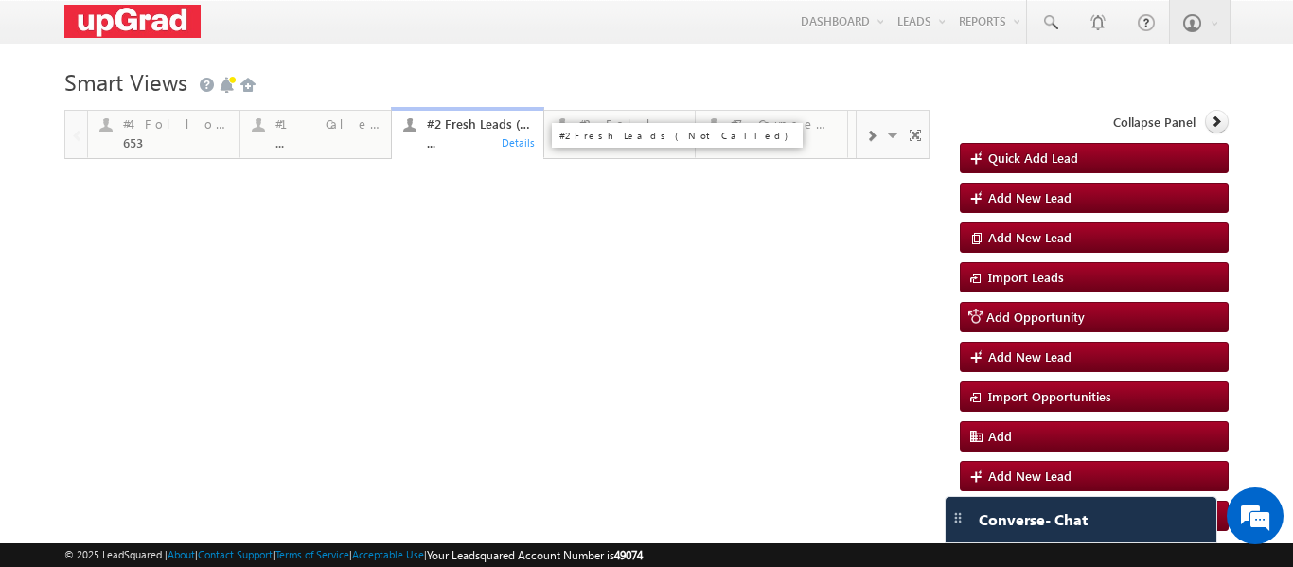
click at [468, 136] on div "..." at bounding box center [479, 142] width 105 height 14
click at [455, 143] on div "..." at bounding box center [479, 142] width 105 height 14
click at [323, 132] on div "#1 Calendly Bookings For Today" at bounding box center [327, 123] width 105 height 15
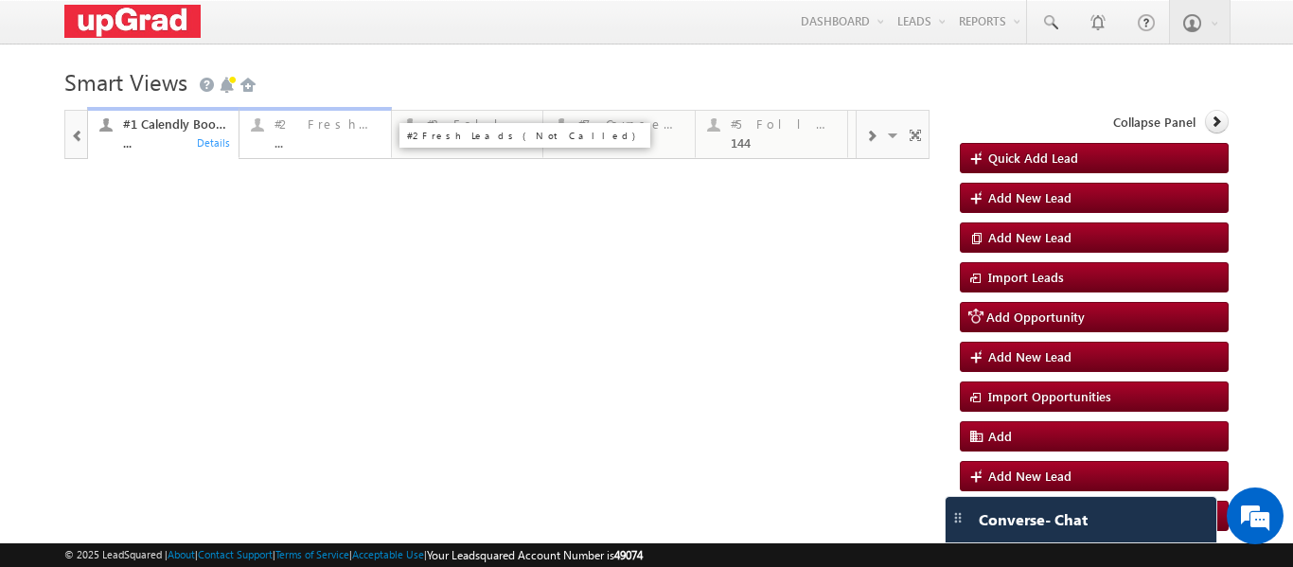
click at [296, 129] on div "#2 Fresh Leads (Not Called)" at bounding box center [327, 123] width 105 height 15
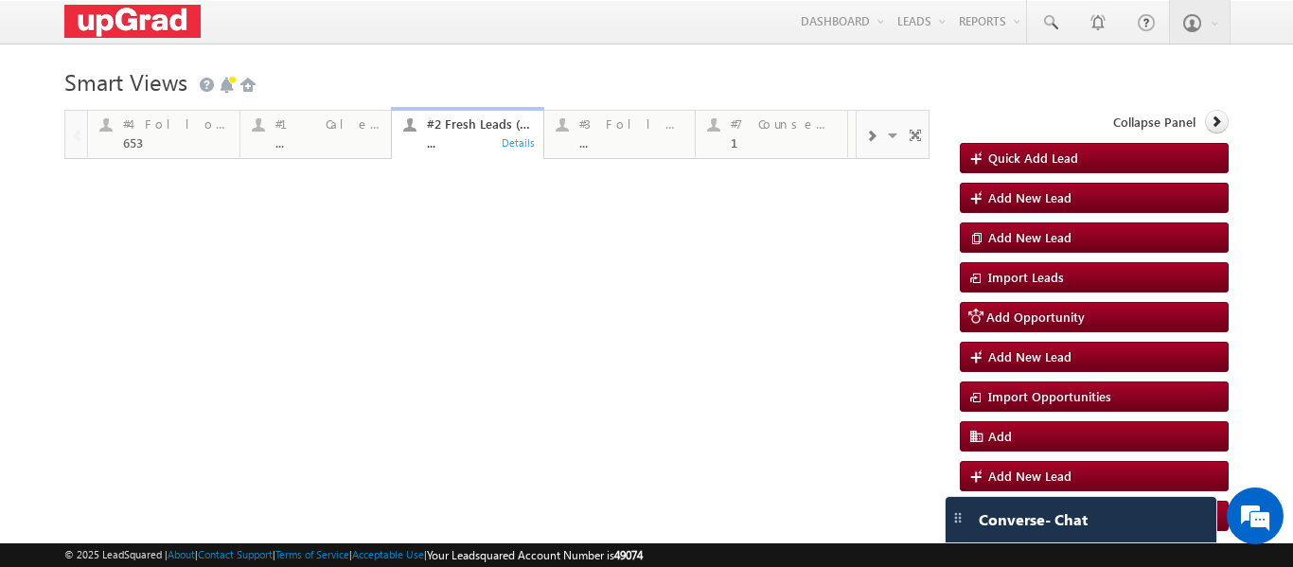
click at [469, 141] on p "#1 Calendly Bookings For Today" at bounding box center [526, 142] width 237 height 27
click at [446, 149] on div "..." at bounding box center [479, 142] width 105 height 14
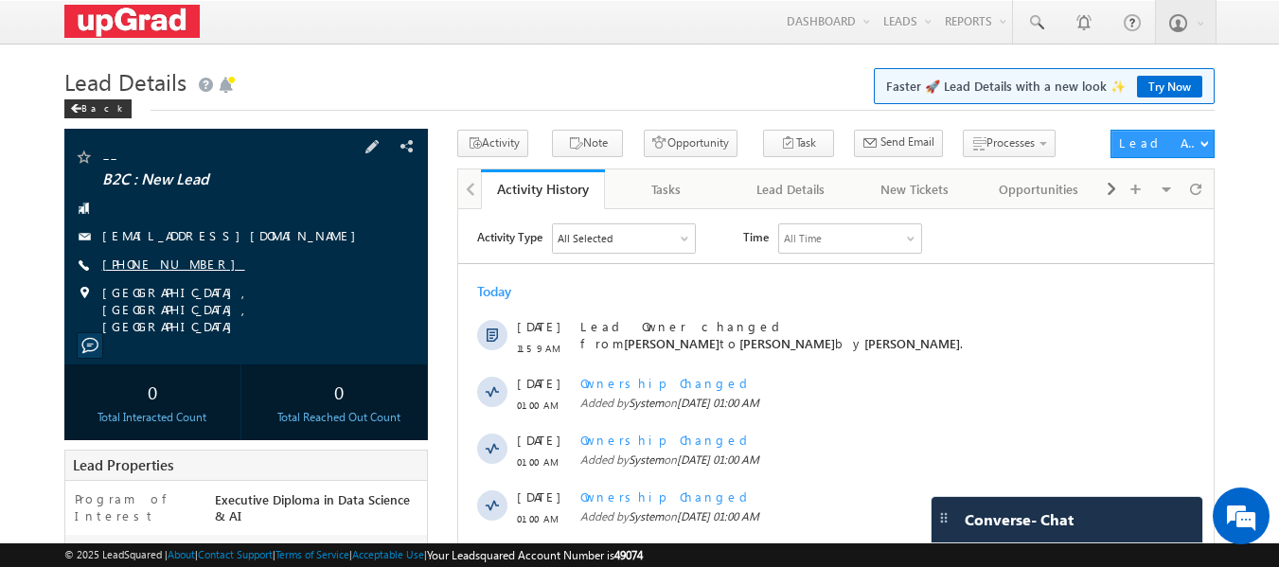
click at [129, 268] on link "[PHONE_NUMBER]" at bounding box center [173, 264] width 143 height 16
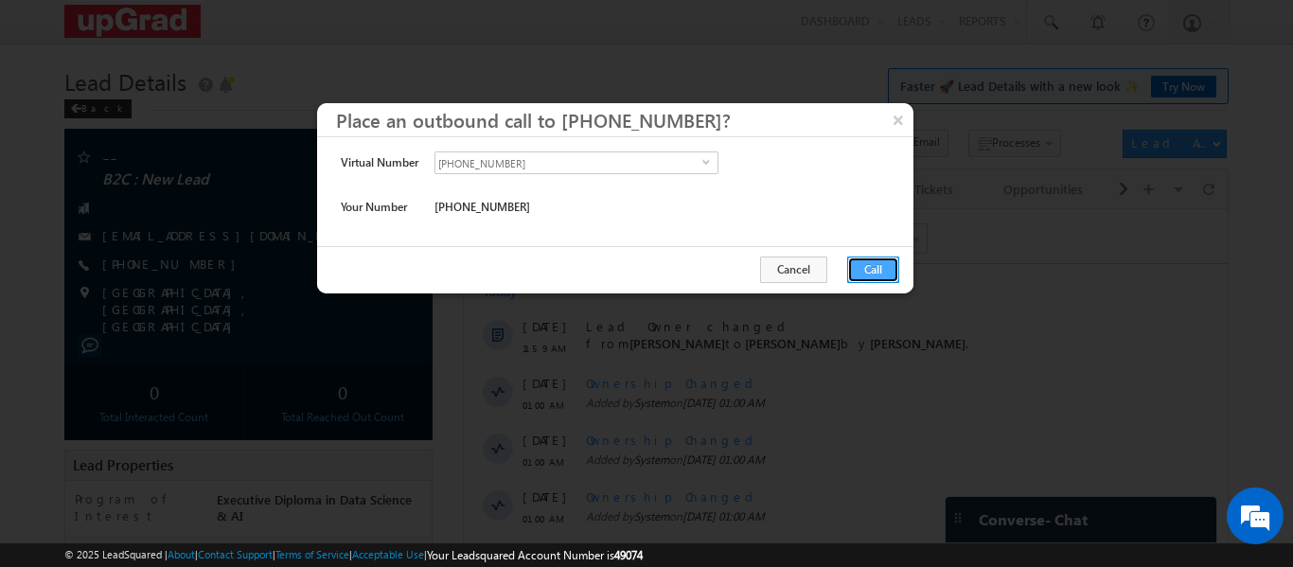
click at [860, 267] on button "Call" at bounding box center [873, 270] width 52 height 27
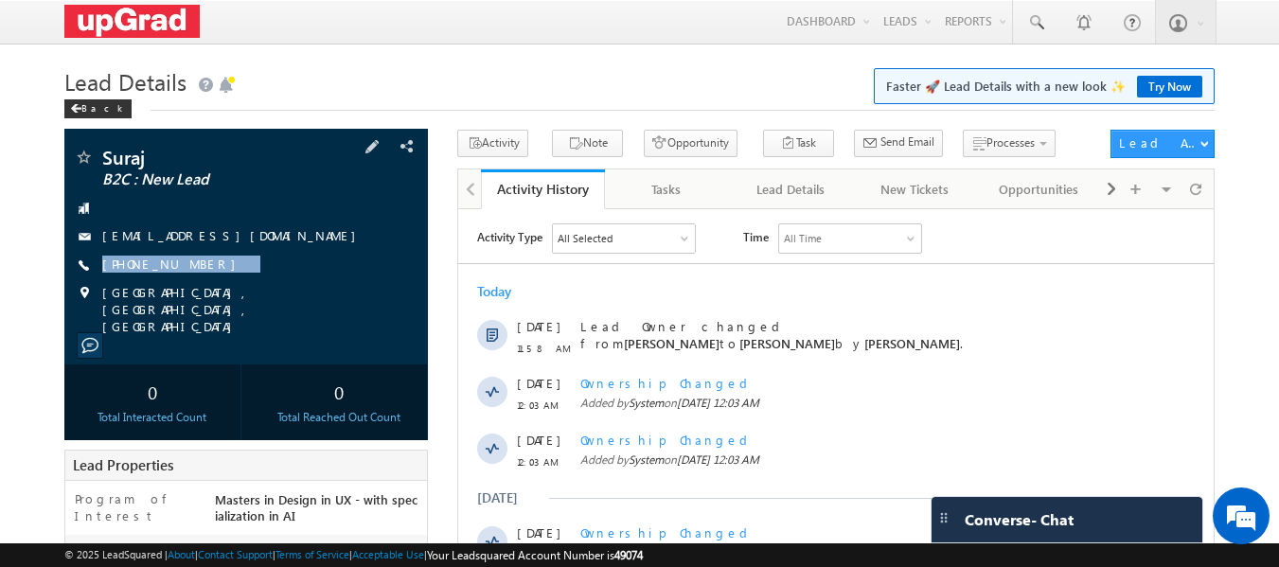
drag, startPoint x: 228, startPoint y: 262, endPoint x: 199, endPoint y: 277, distance: 33.0
click at [199, 277] on div "Suraj B2C : New Lead 963552suraj@yahoo.com +91-7439143231" at bounding box center [247, 241] width 346 height 187
copy div "[PHONE_NUMBER]"
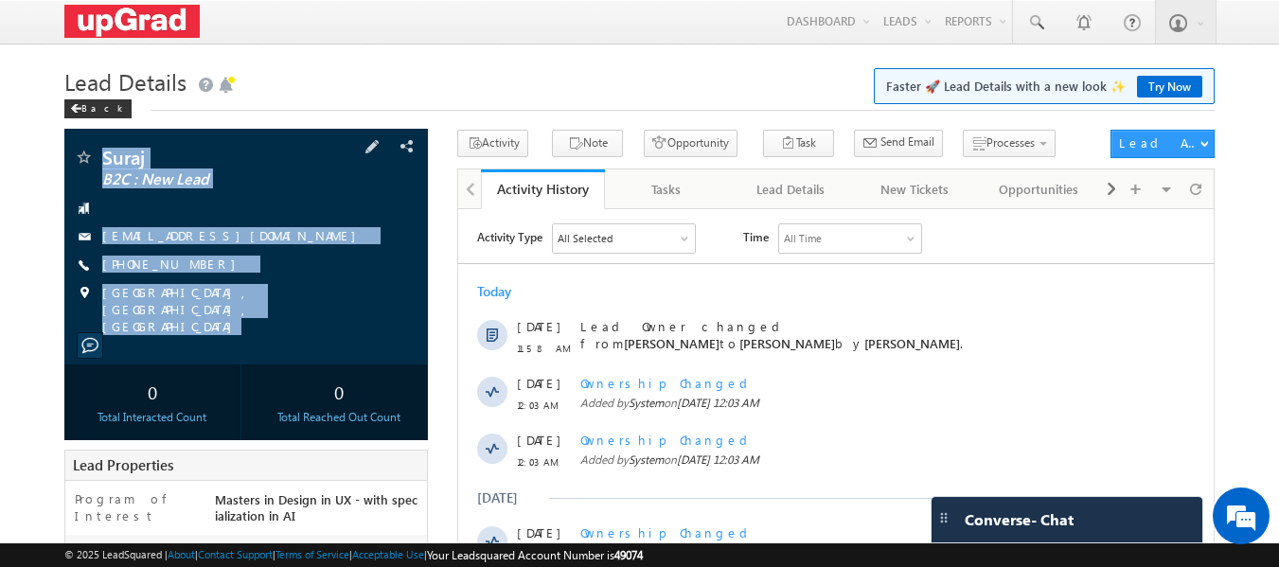
copy div "Suraj B2C : New Lead 963552suraj@yahoo.com +91-7439143231 Mohali, Punjab, India"
drag, startPoint x: 106, startPoint y: 135, endPoint x: 279, endPoint y: 316, distance: 250.4
click at [279, 316] on div "Suraj B2C : New Lead 963552suraj@yahoo.com" at bounding box center [246, 247] width 364 height 236
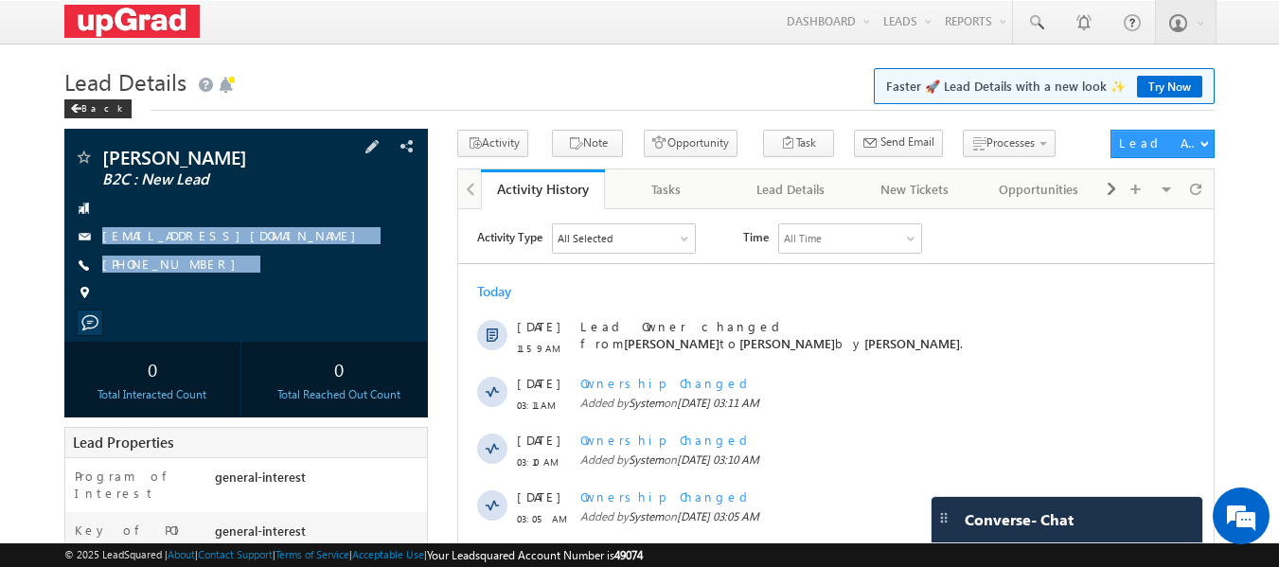
copy div "dummy@7821077607.com +91-7821077607"
drag, startPoint x: 106, startPoint y: 197, endPoint x: 297, endPoint y: 308, distance: 221.0
click at [297, 308] on div "Vijay Kakare B2C : New Lead dummy@7821077607.com +91-7821077607" at bounding box center [247, 230] width 346 height 165
drag, startPoint x: 130, startPoint y: 132, endPoint x: 227, endPoint y: 299, distance: 193.9
click at [227, 299] on div "Vijay Kakare B2C : New Lead dummy@7821077607.com" at bounding box center [246, 235] width 364 height 213
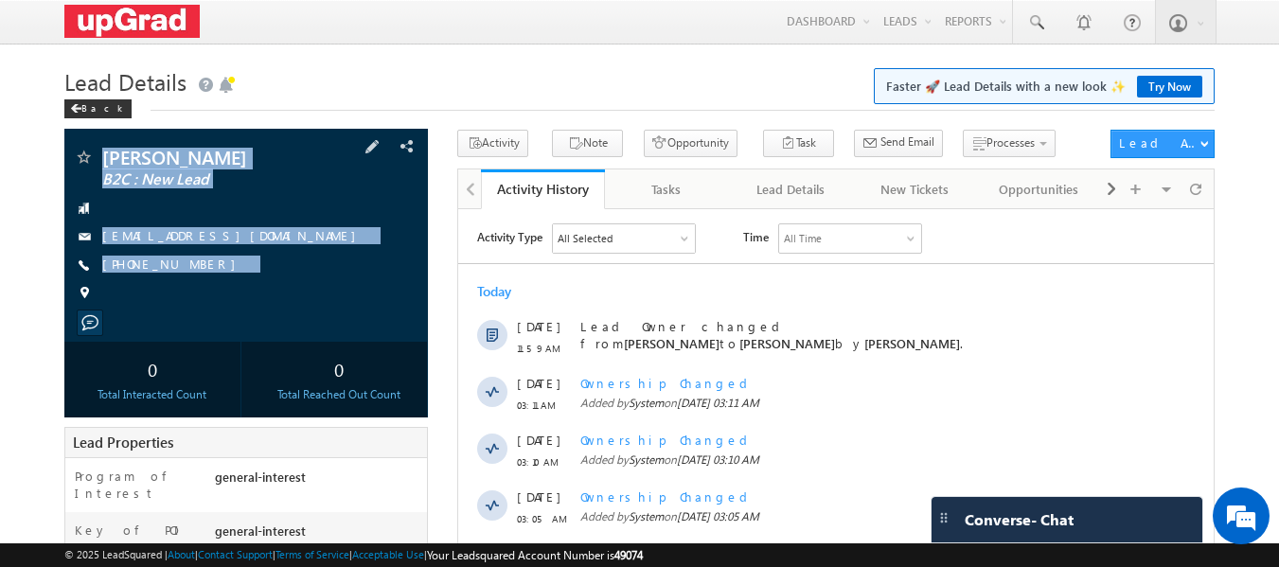
copy div "Vijay Kakare B2C : New Lead dummy@7821077607.com +91-7821077607"
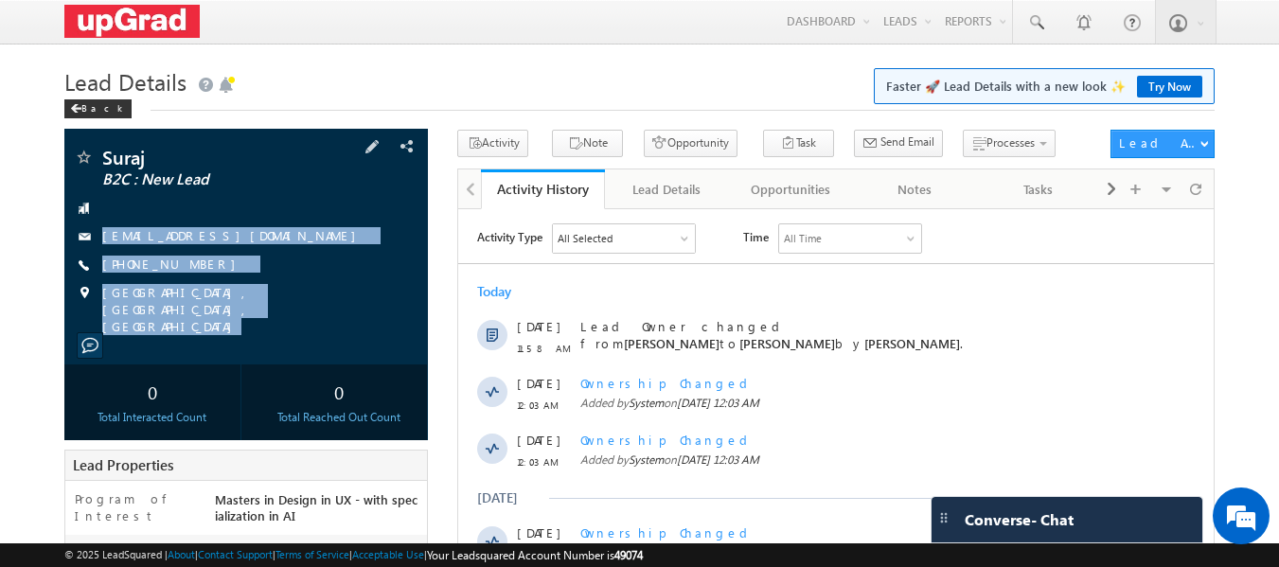
drag, startPoint x: 96, startPoint y: 208, endPoint x: 302, endPoint y: 317, distance: 233.3
click at [302, 317] on div "Suraj B2C : New Lead [EMAIL_ADDRESS][DOMAIN_NAME]" at bounding box center [246, 247] width 364 height 236
copy div "[EMAIL_ADDRESS][DOMAIN_NAME] [PHONE_NUMBER] [GEOGRAPHIC_DATA]"
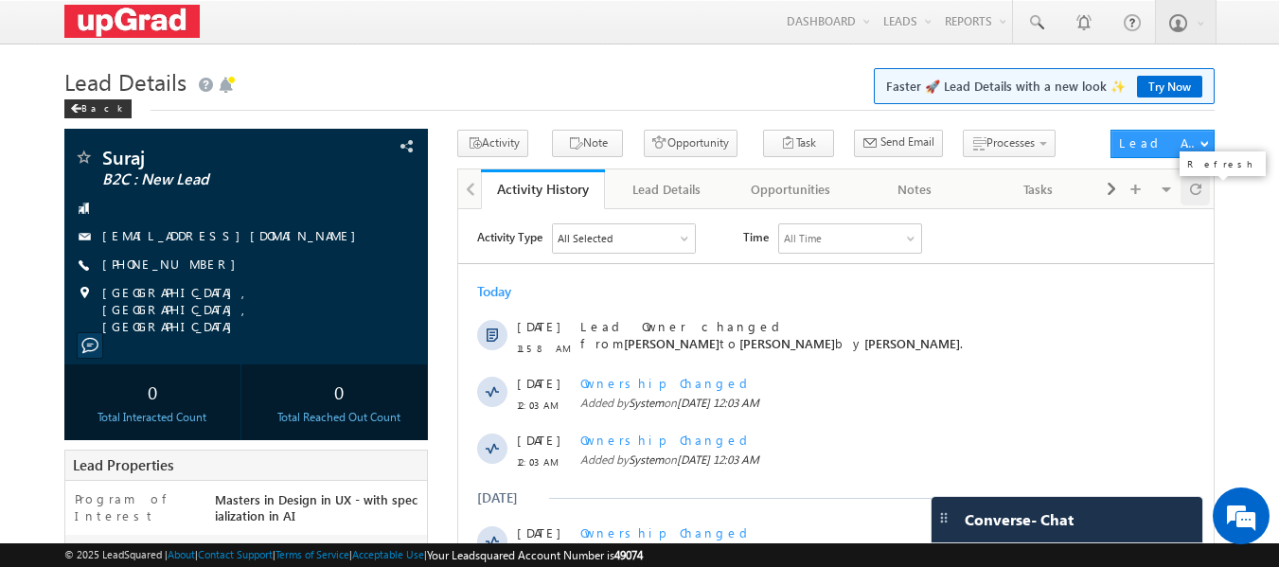
click at [1192, 182] on span at bounding box center [1195, 188] width 11 height 33
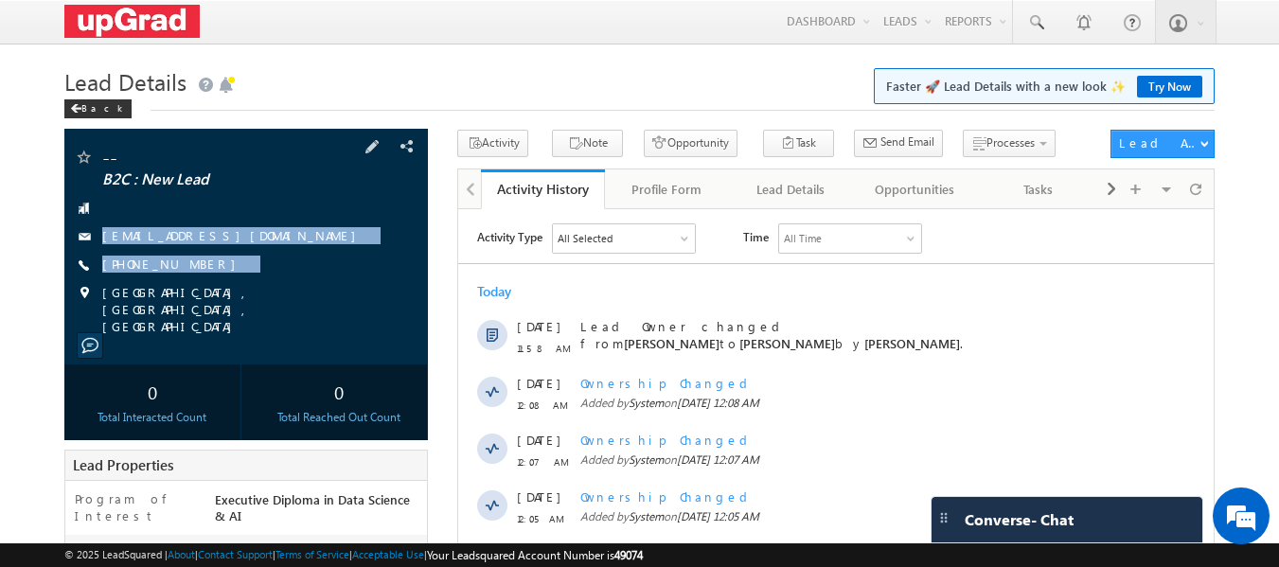
copy div "[EMAIL_ADDRESS][DOMAIN_NAME] [PHONE_NUMBER]"
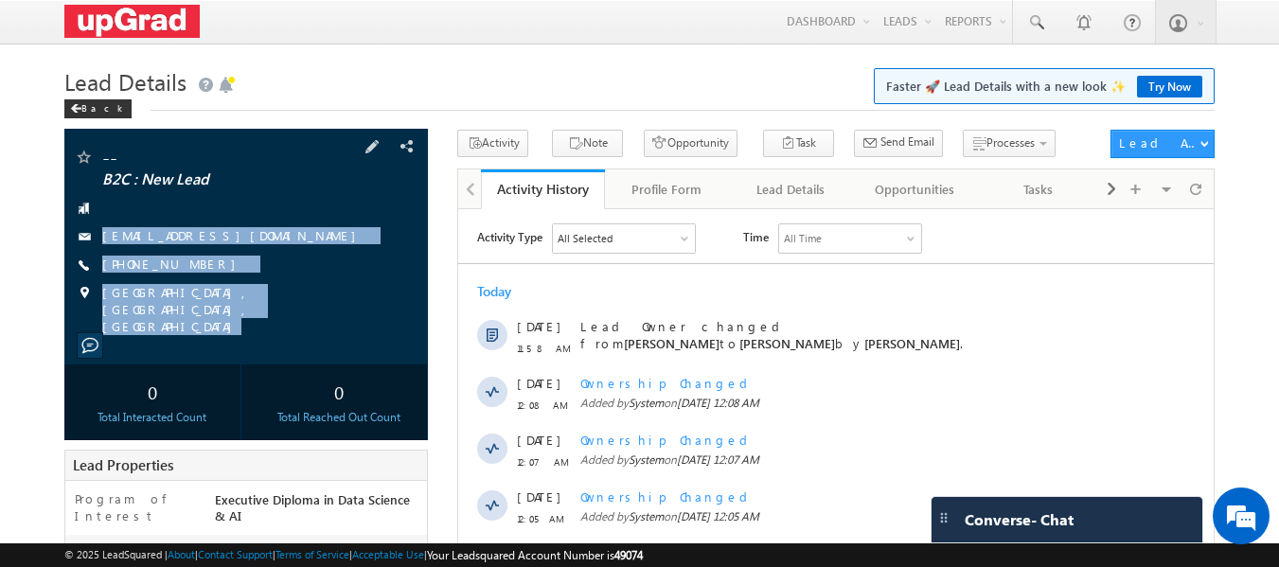
copy div "[EMAIL_ADDRESS][DOMAIN_NAME] [PHONE_NUMBER] [GEOGRAPHIC_DATA], [GEOGRAPHIC_DATA…"
drag, startPoint x: 104, startPoint y: 210, endPoint x: 300, endPoint y: 329, distance: 228.9
click at [305, 329] on div "-- B2C : New Lead [EMAIL_ADDRESS][DOMAIN_NAME]" at bounding box center [246, 247] width 364 height 236
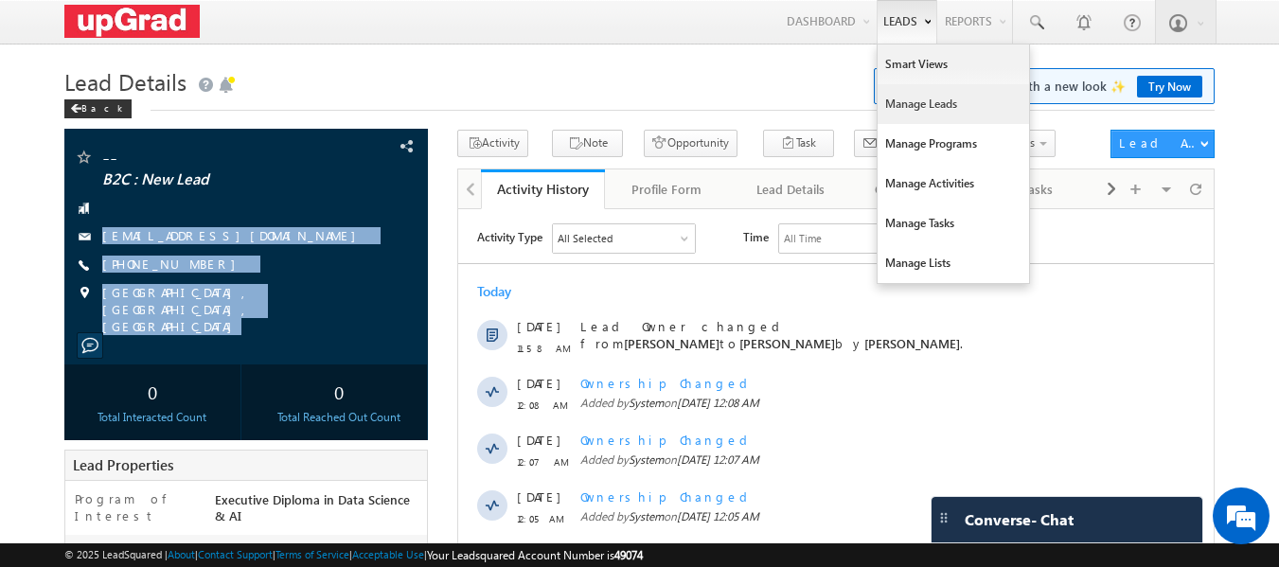
click at [917, 101] on link "Manage Leads" at bounding box center [953, 104] width 151 height 40
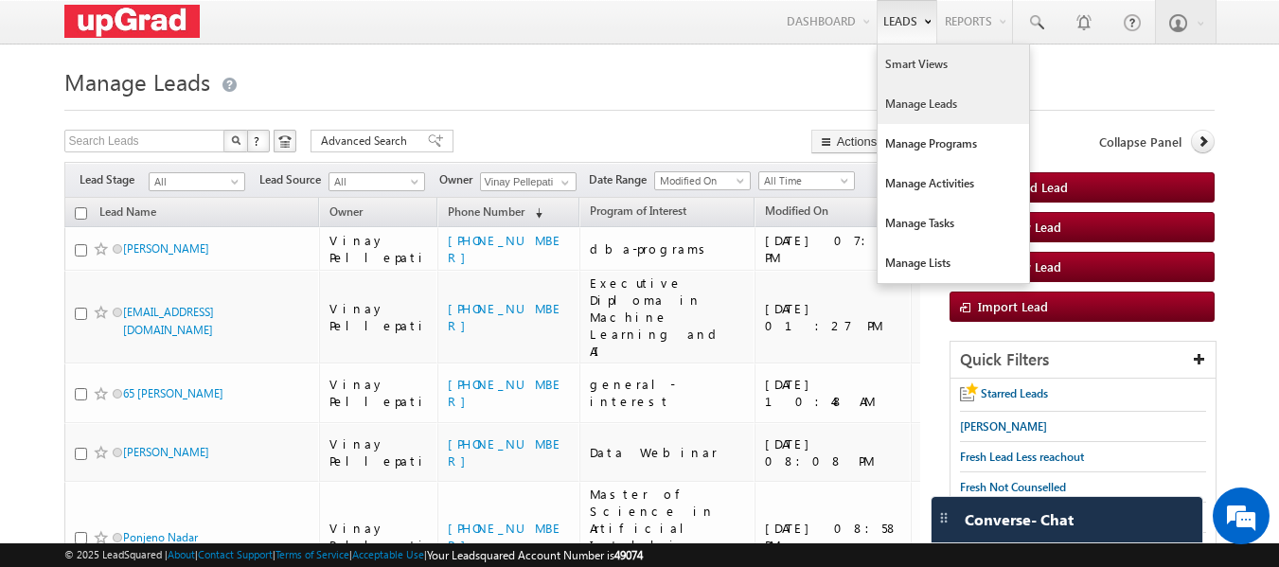
click at [930, 60] on link "Smart Views" at bounding box center [953, 64] width 151 height 40
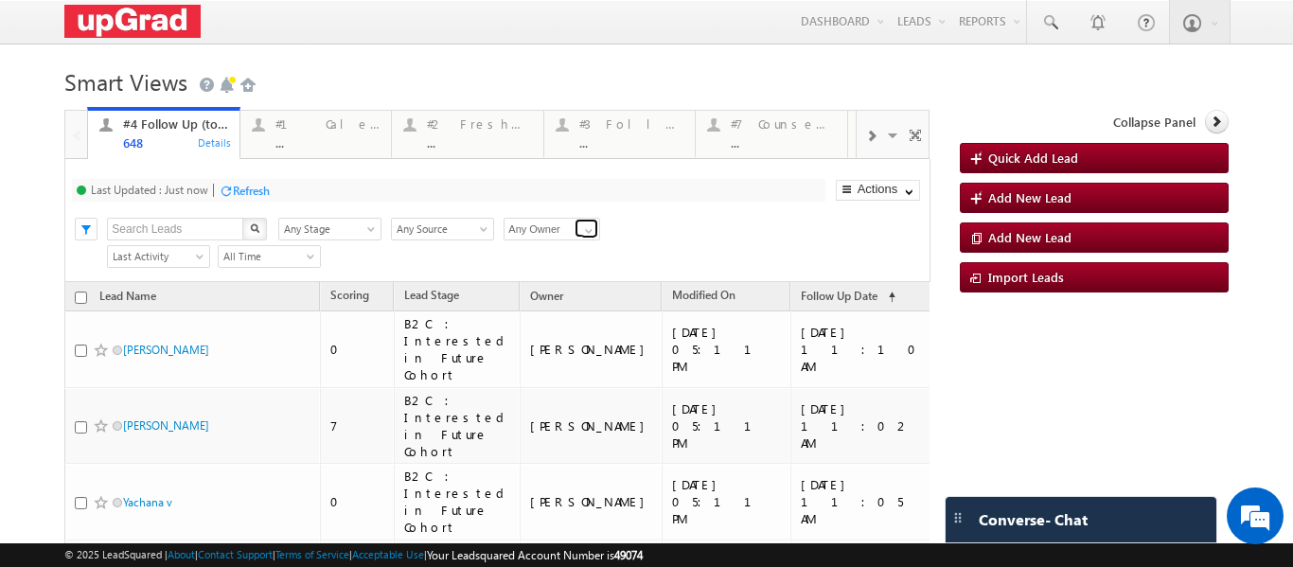
click at [588, 230] on span at bounding box center [588, 230] width 15 height 15
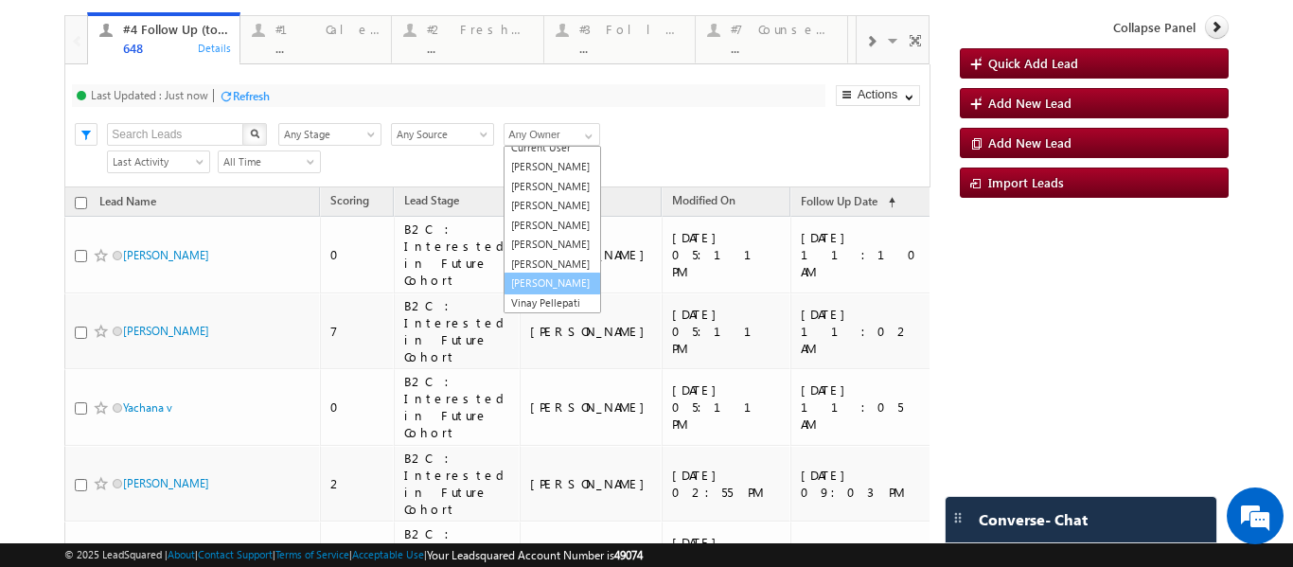
click at [528, 275] on link "[PERSON_NAME]" at bounding box center [553, 284] width 98 height 22
type input "[PERSON_NAME]"
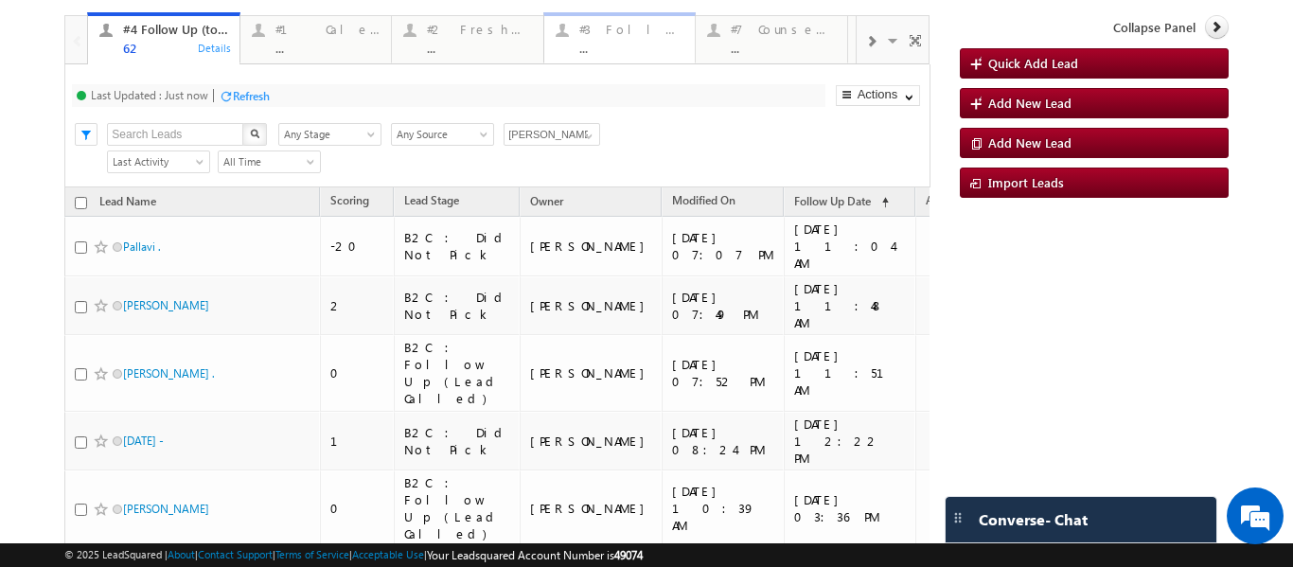
click at [626, 44] on div "..." at bounding box center [631, 48] width 105 height 14
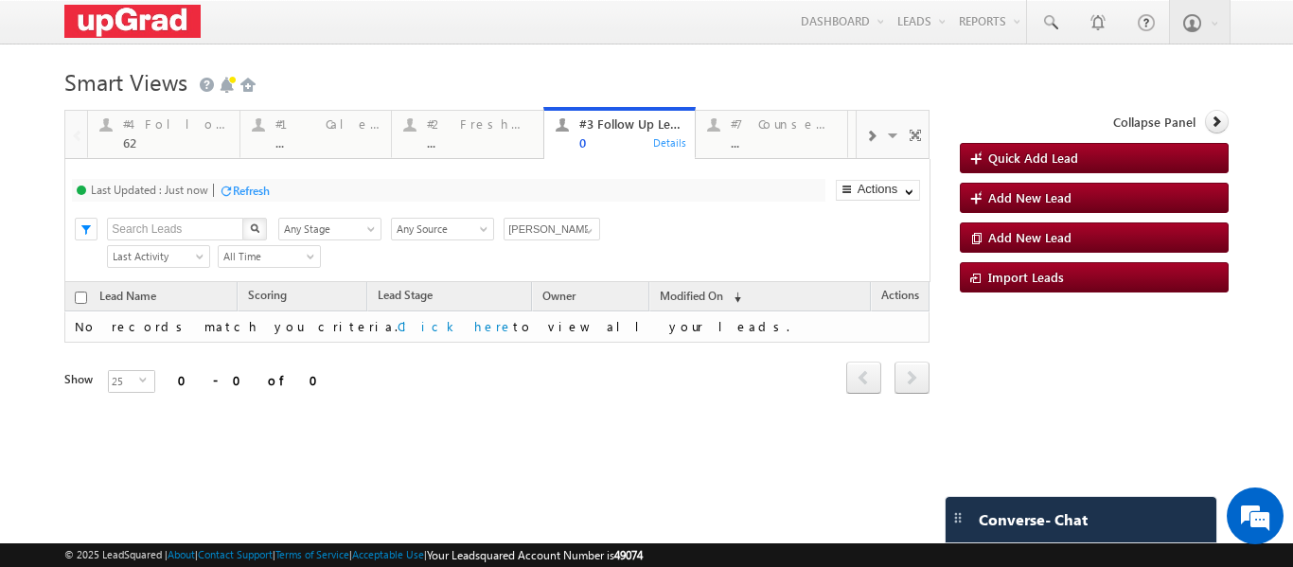
click at [890, 137] on span at bounding box center [894, 138] width 19 height 40
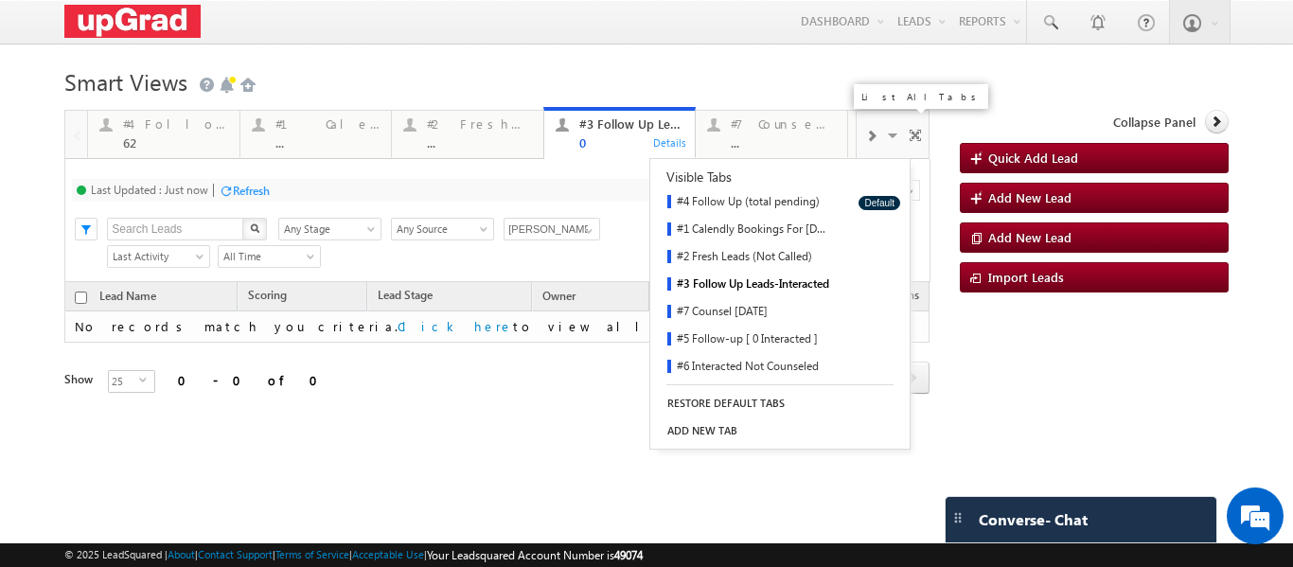
click at [753, 205] on link "#4 Follow Up (total pending)" at bounding box center [747, 202] width 195 height 27
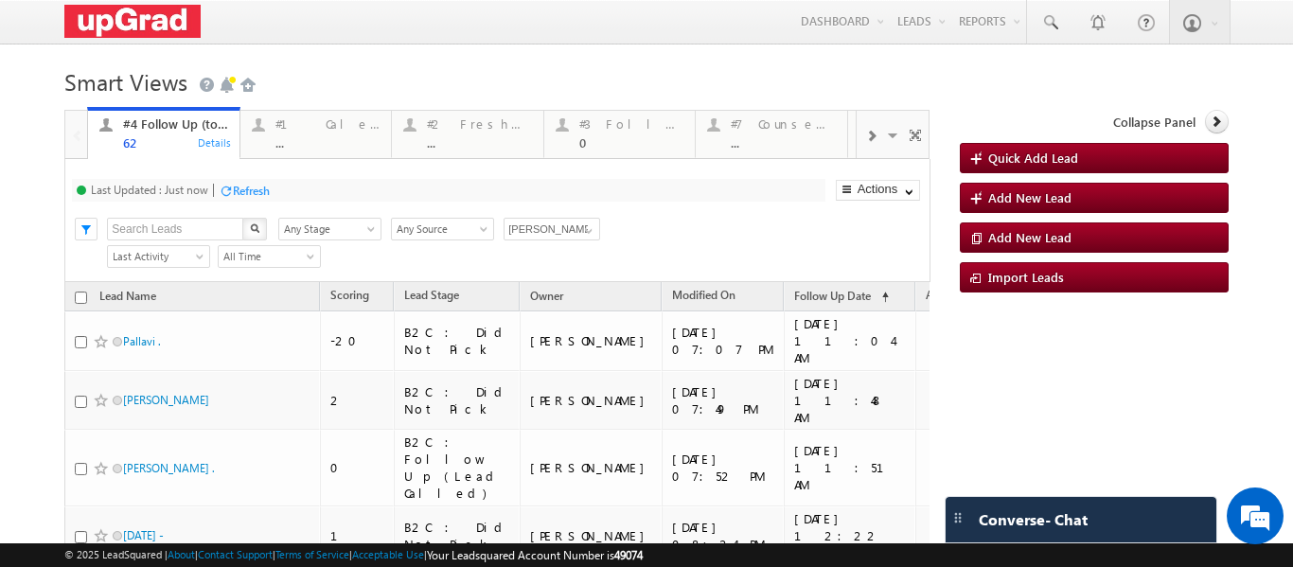
click at [865, 134] on span at bounding box center [870, 136] width 11 height 15
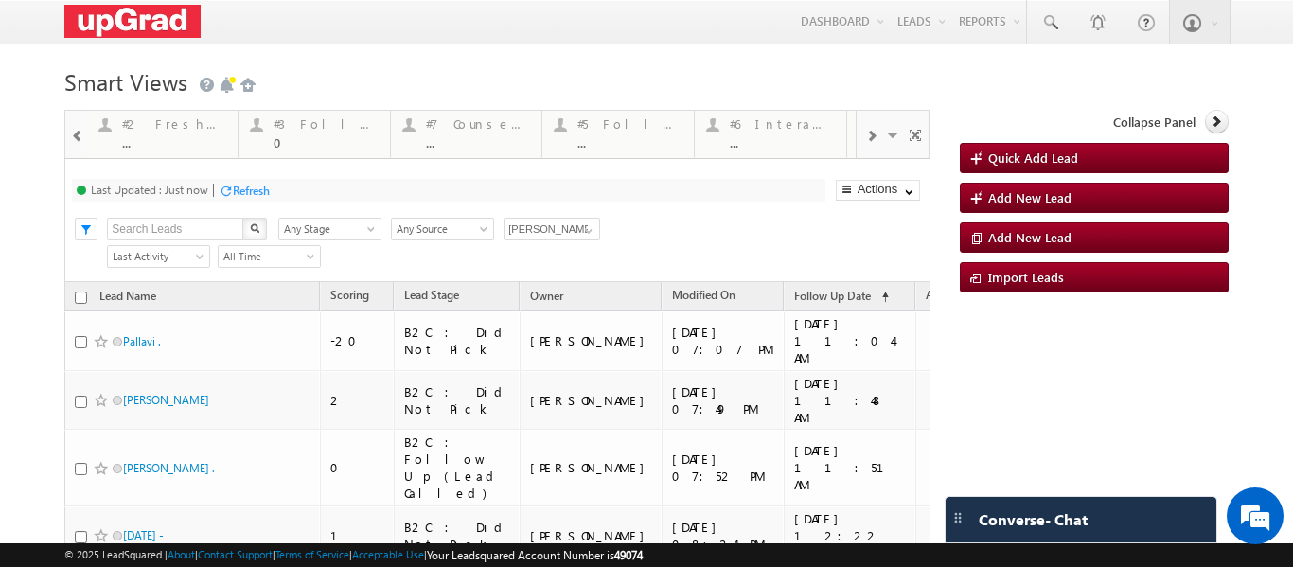
click at [865, 134] on span at bounding box center [870, 136] width 11 height 15
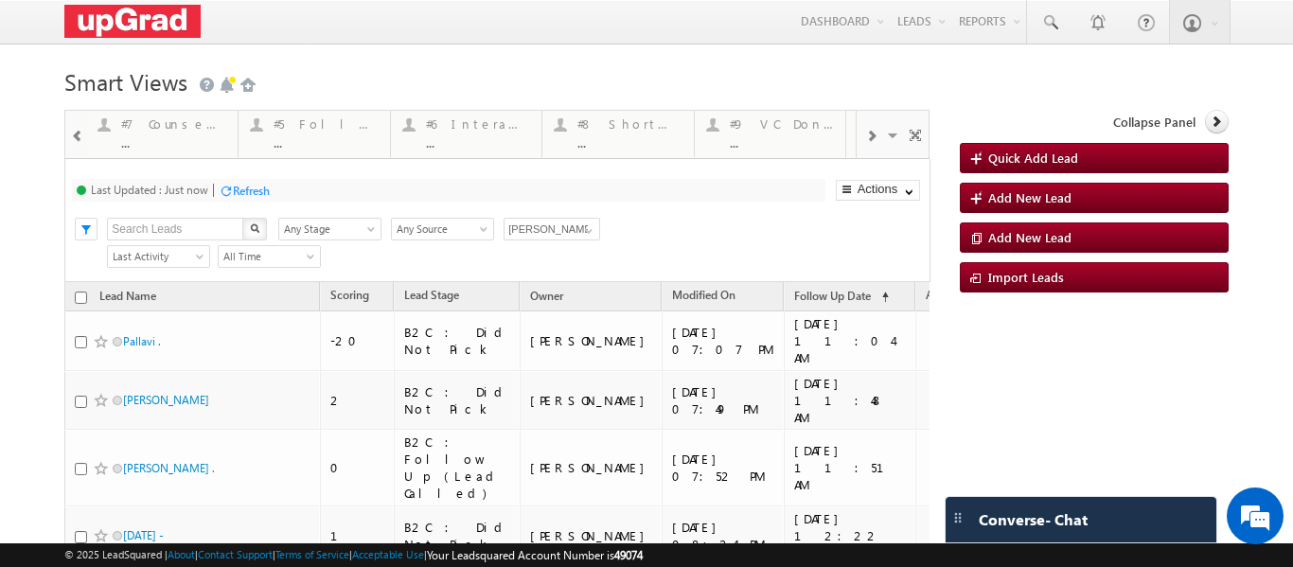
click at [865, 134] on span at bounding box center [870, 136] width 11 height 15
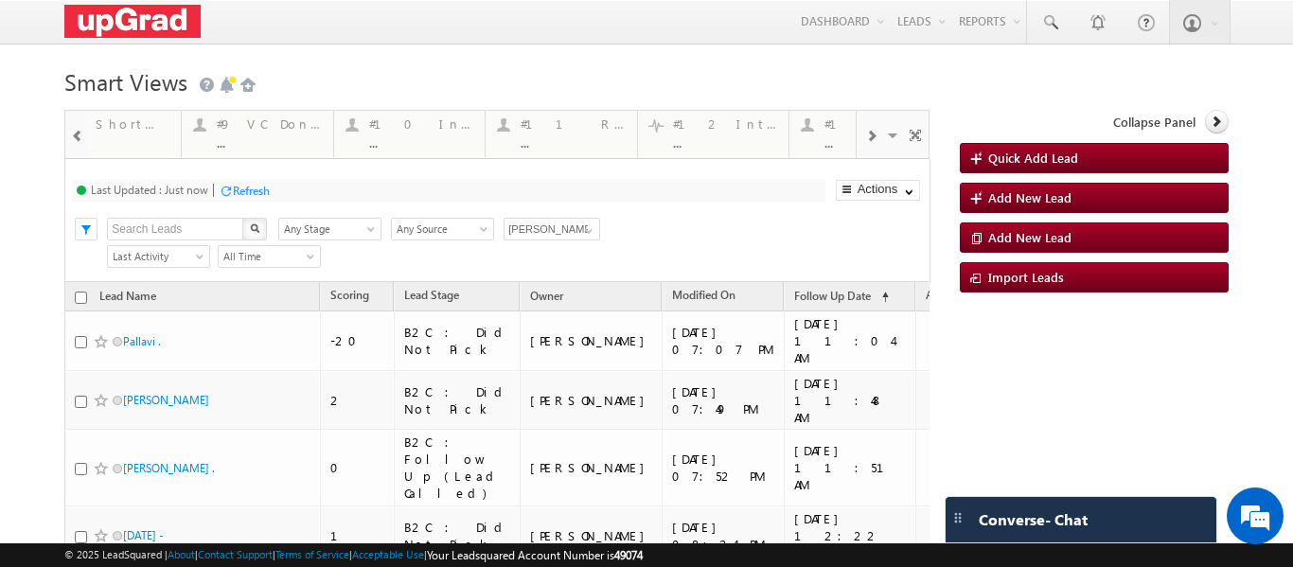
click at [865, 134] on span at bounding box center [870, 136] width 11 height 15
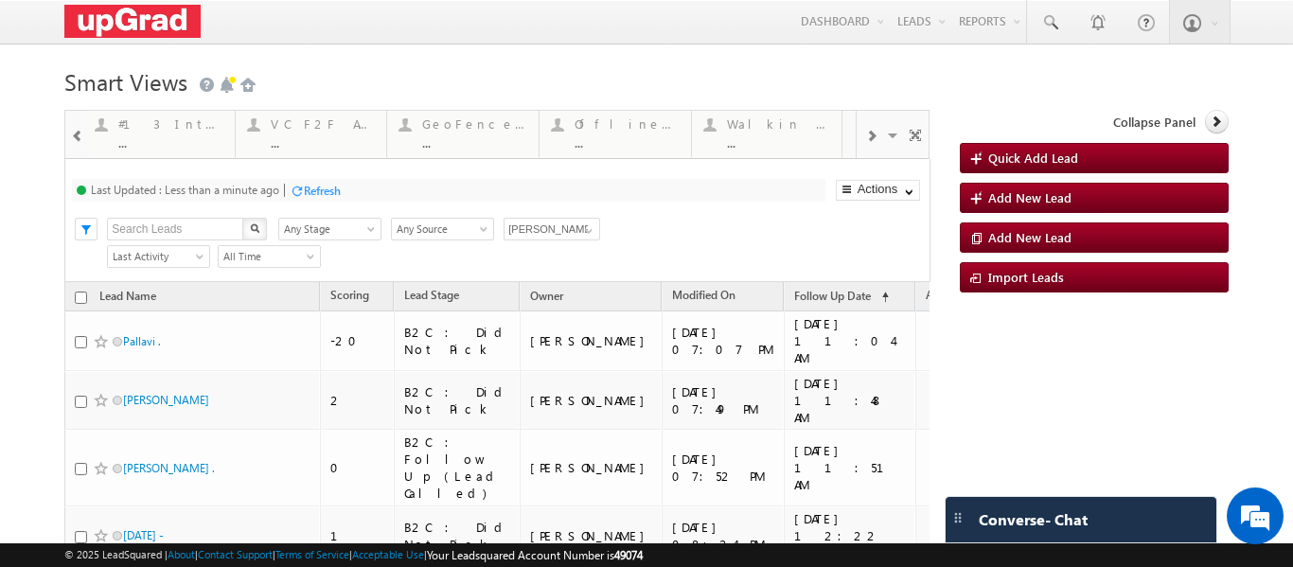
click at [865, 134] on span at bounding box center [870, 136] width 11 height 15
click at [71, 142] on span at bounding box center [77, 136] width 13 height 15
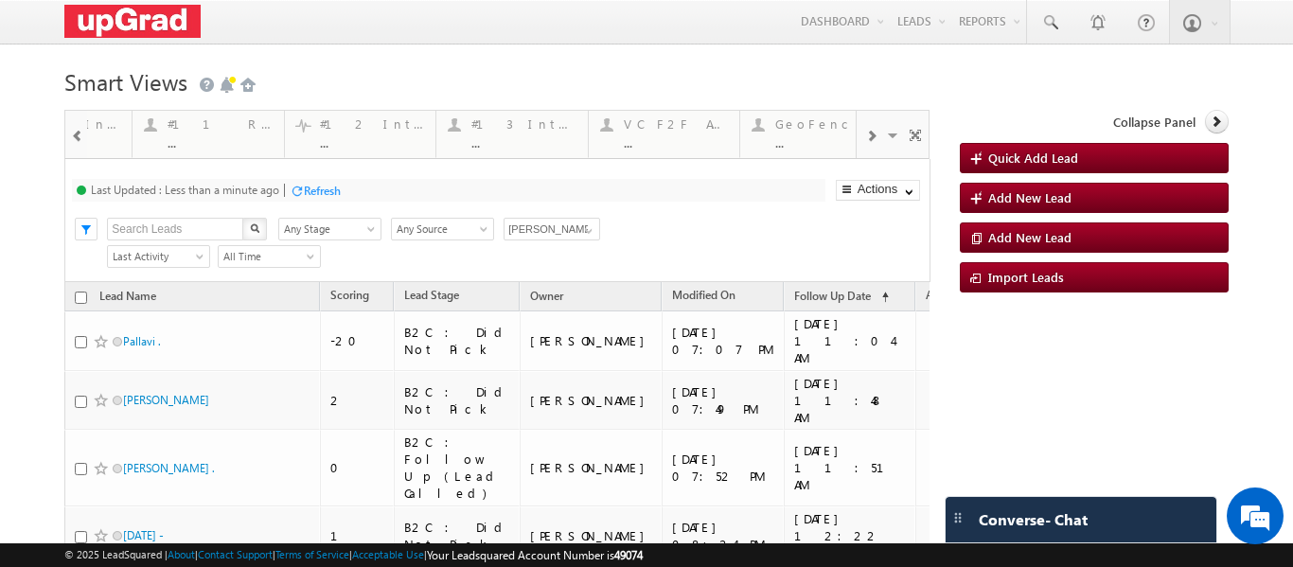
click at [71, 142] on span at bounding box center [77, 136] width 13 height 15
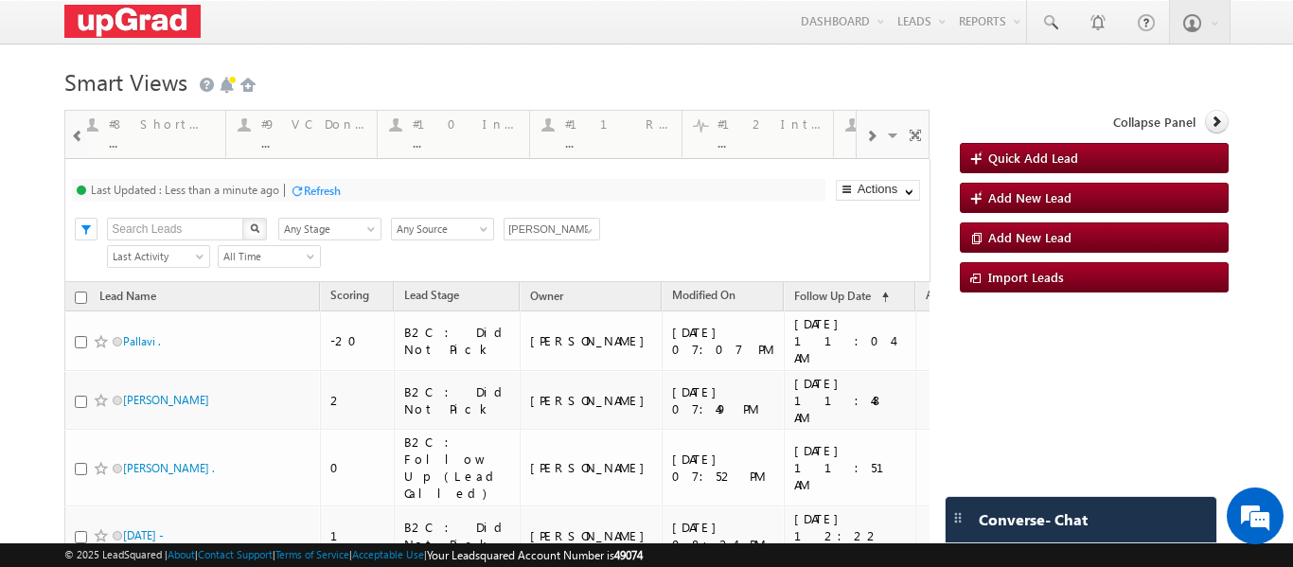
click at [71, 142] on span at bounding box center [77, 136] width 13 height 15
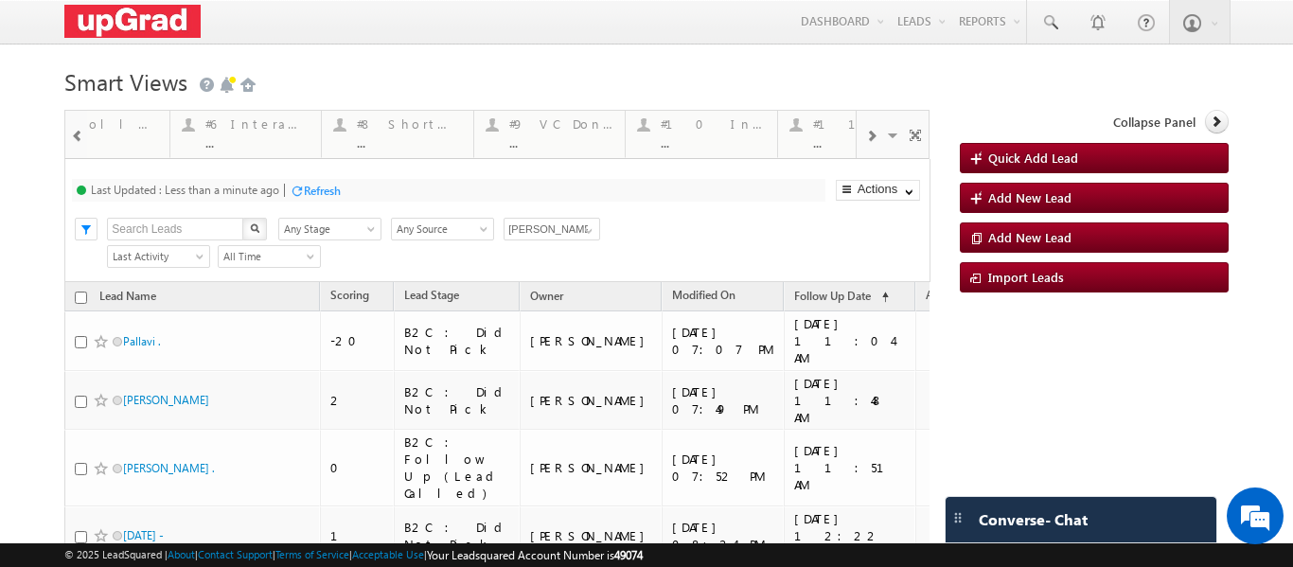
click at [71, 142] on span at bounding box center [77, 136] width 13 height 15
click at [291, 133] on div "#5 Follow-up [ 0 Interacted ] ..." at bounding box center [326, 131] width 105 height 37
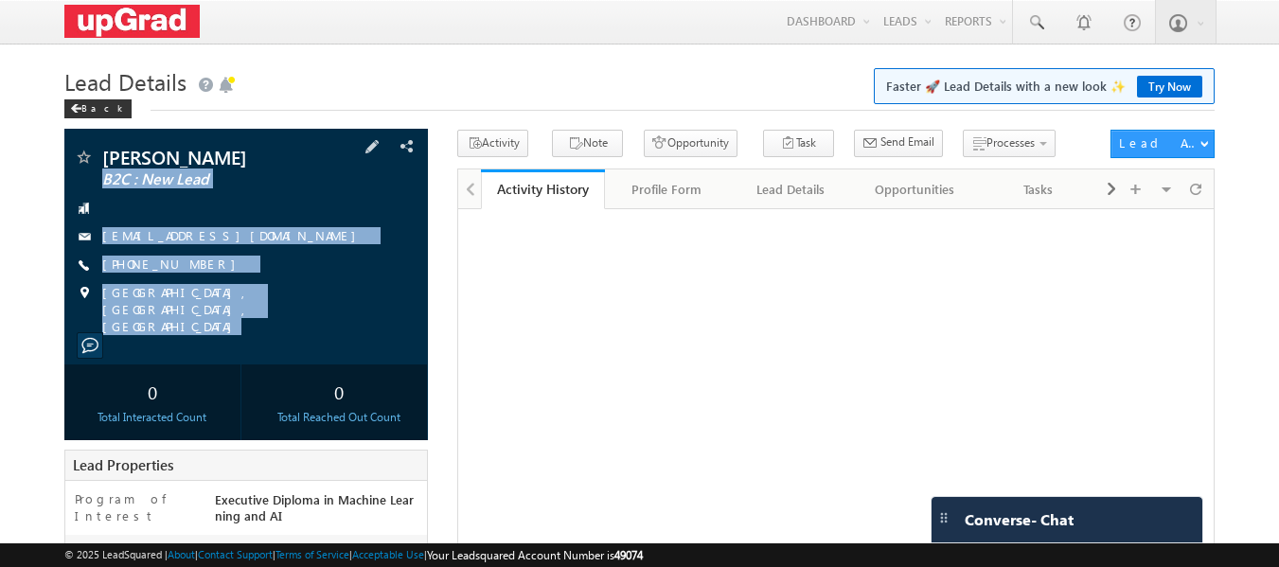
drag, startPoint x: 105, startPoint y: 187, endPoint x: 305, endPoint y: 329, distance: 244.5
click at [329, 329] on div "[PERSON_NAME] B2C : New Lead [EMAIL_ADDRESS][DOMAIN_NAME]" at bounding box center [246, 247] width 364 height 236
copy div "B2C : New Lead [EMAIL_ADDRESS][DOMAIN_NAME] [PHONE_NUMBER] [GEOGRAPHIC_DATA], […"
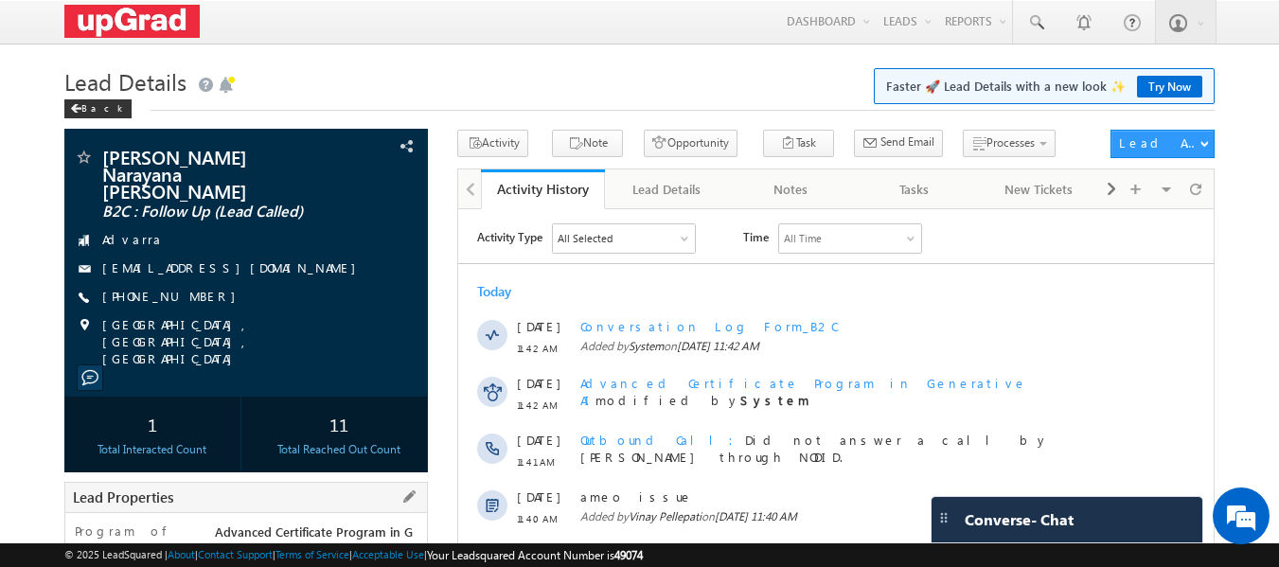
scroll to position [469, 0]
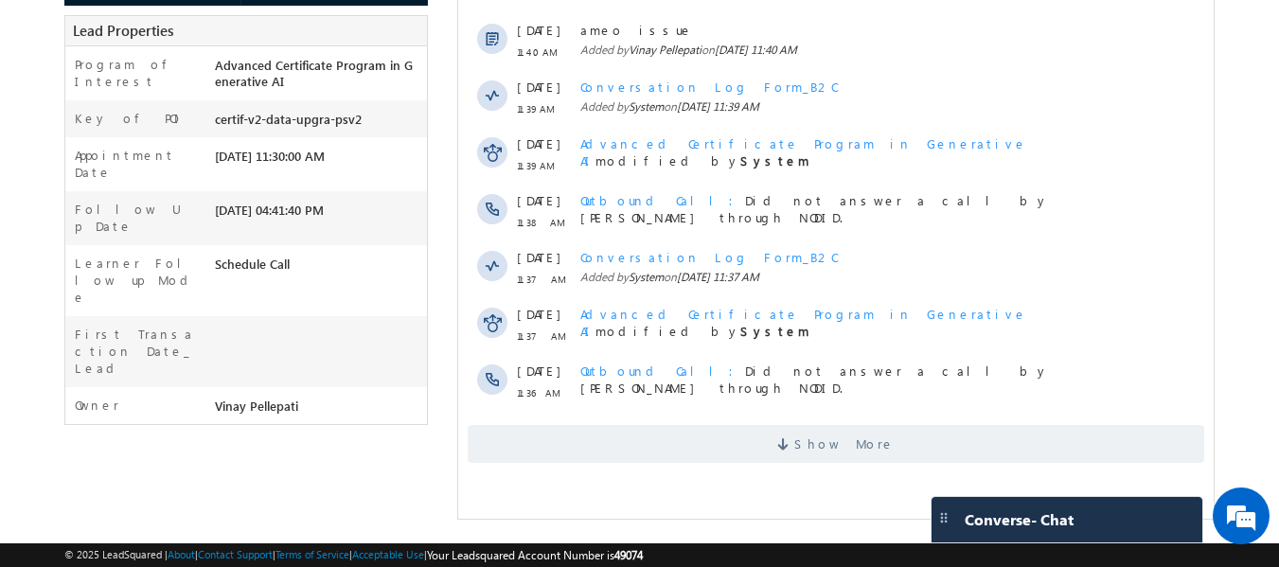
click at [754, 420] on div "Show More" at bounding box center [835, 437] width 755 height 52
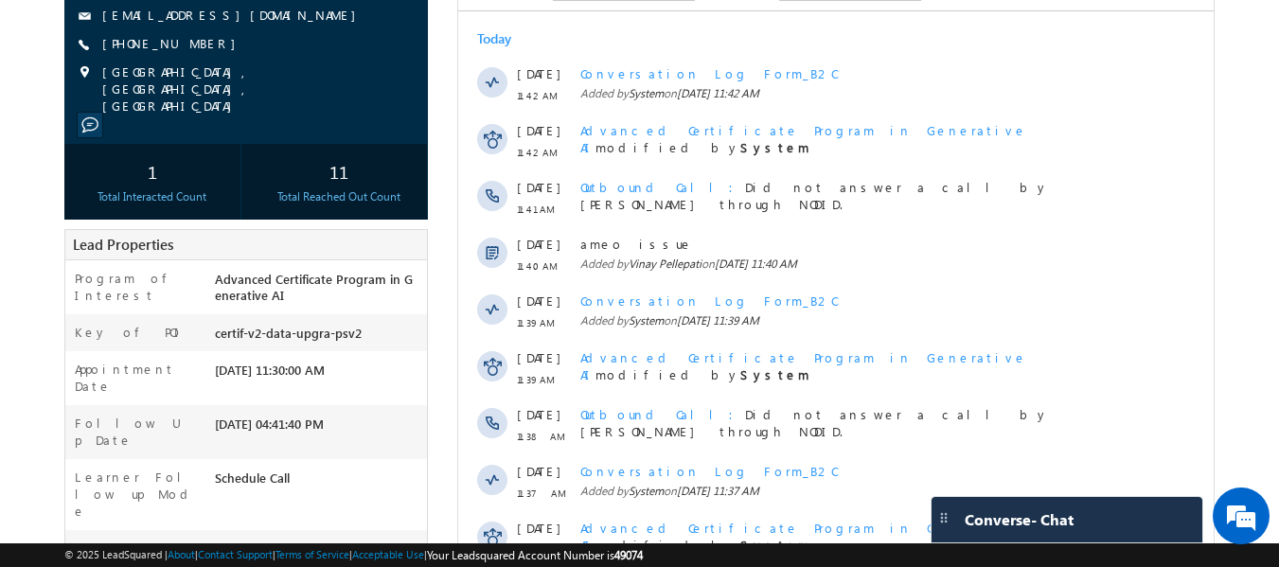
scroll to position [0, 0]
